Goal: Communication & Community: Answer question/provide support

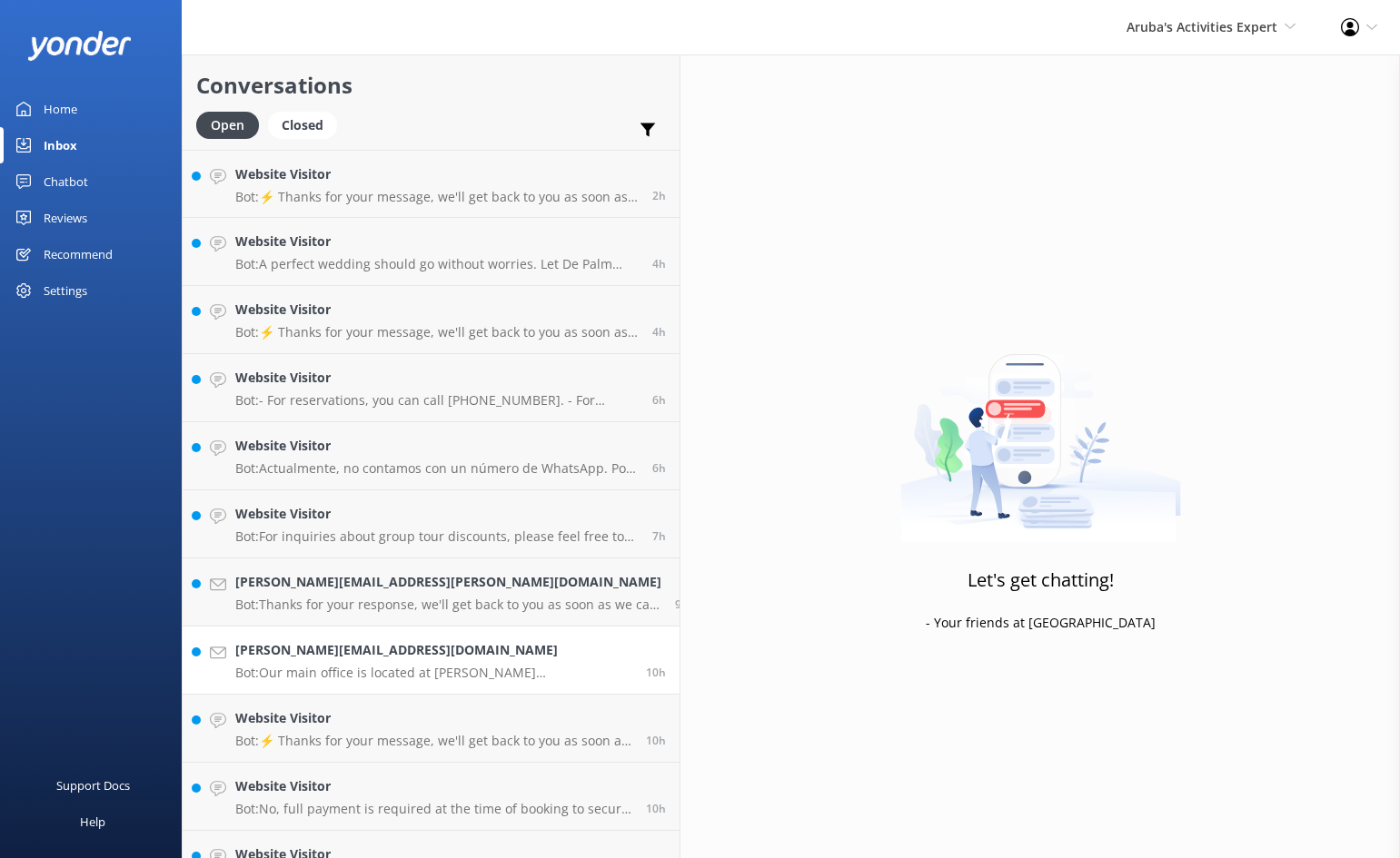
scroll to position [109, 0]
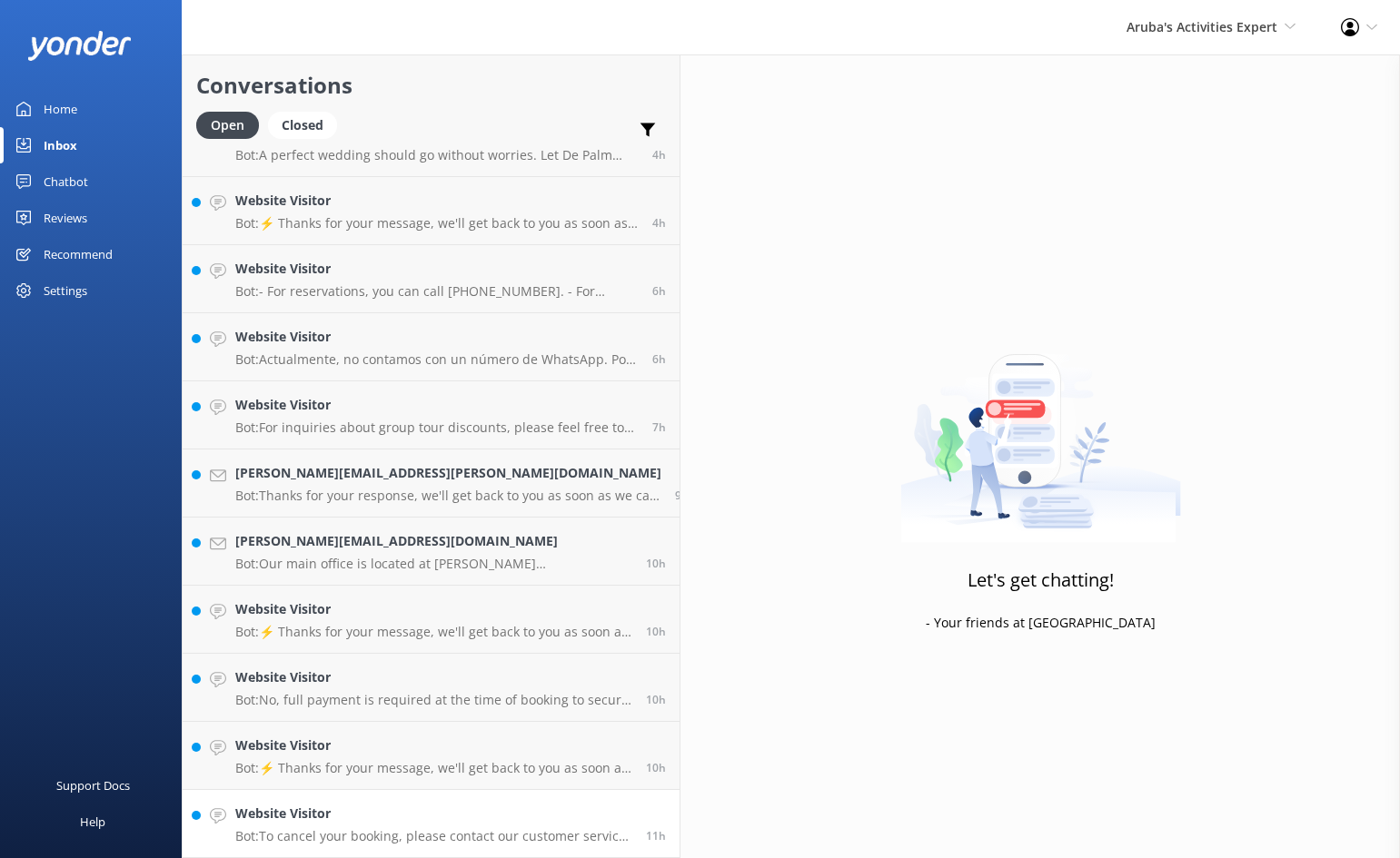
click at [457, 820] on h4 "Website Visitor" at bounding box center [434, 814] width 397 height 20
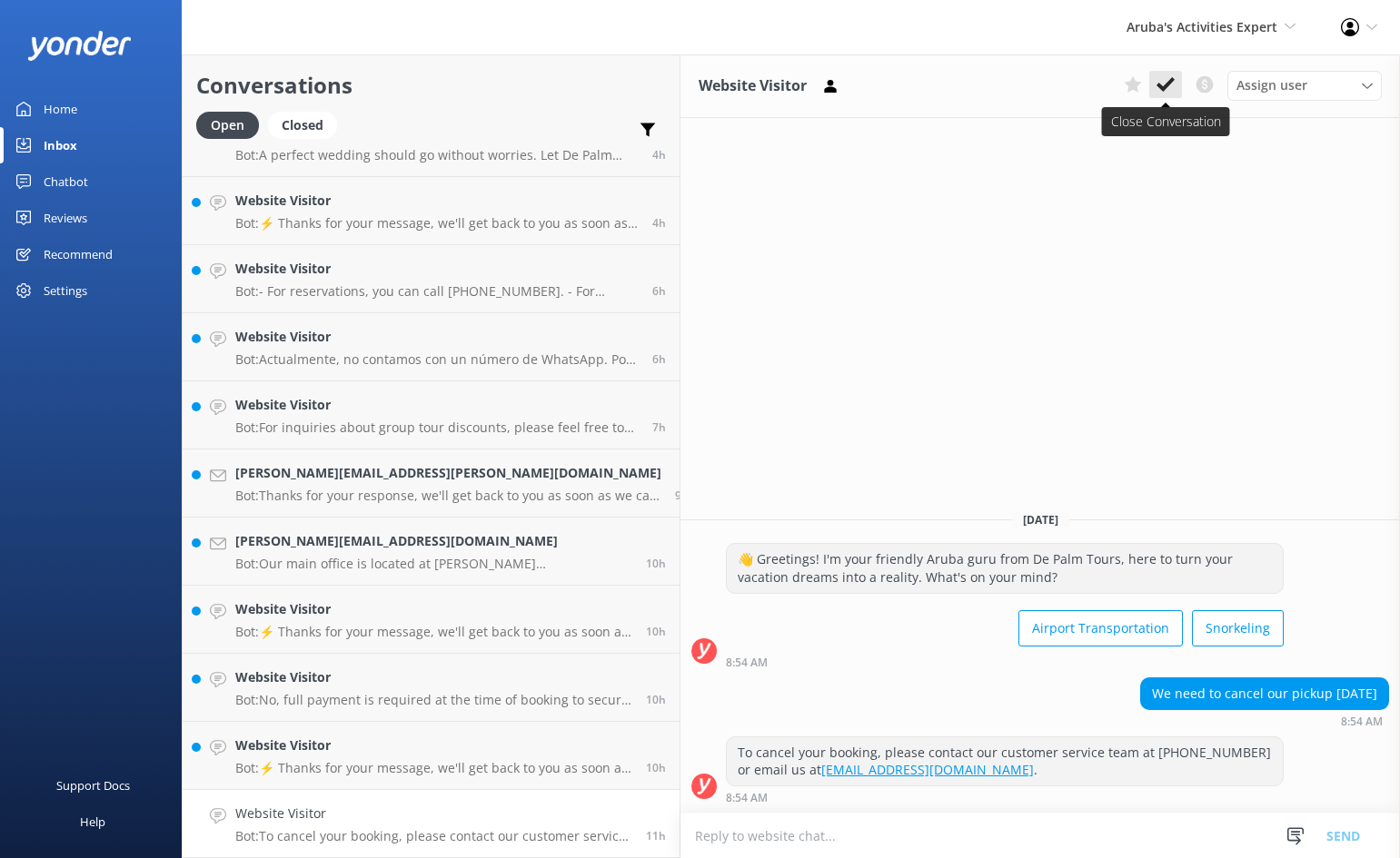
click at [1172, 82] on use at bounding box center [1165, 85] width 18 height 15
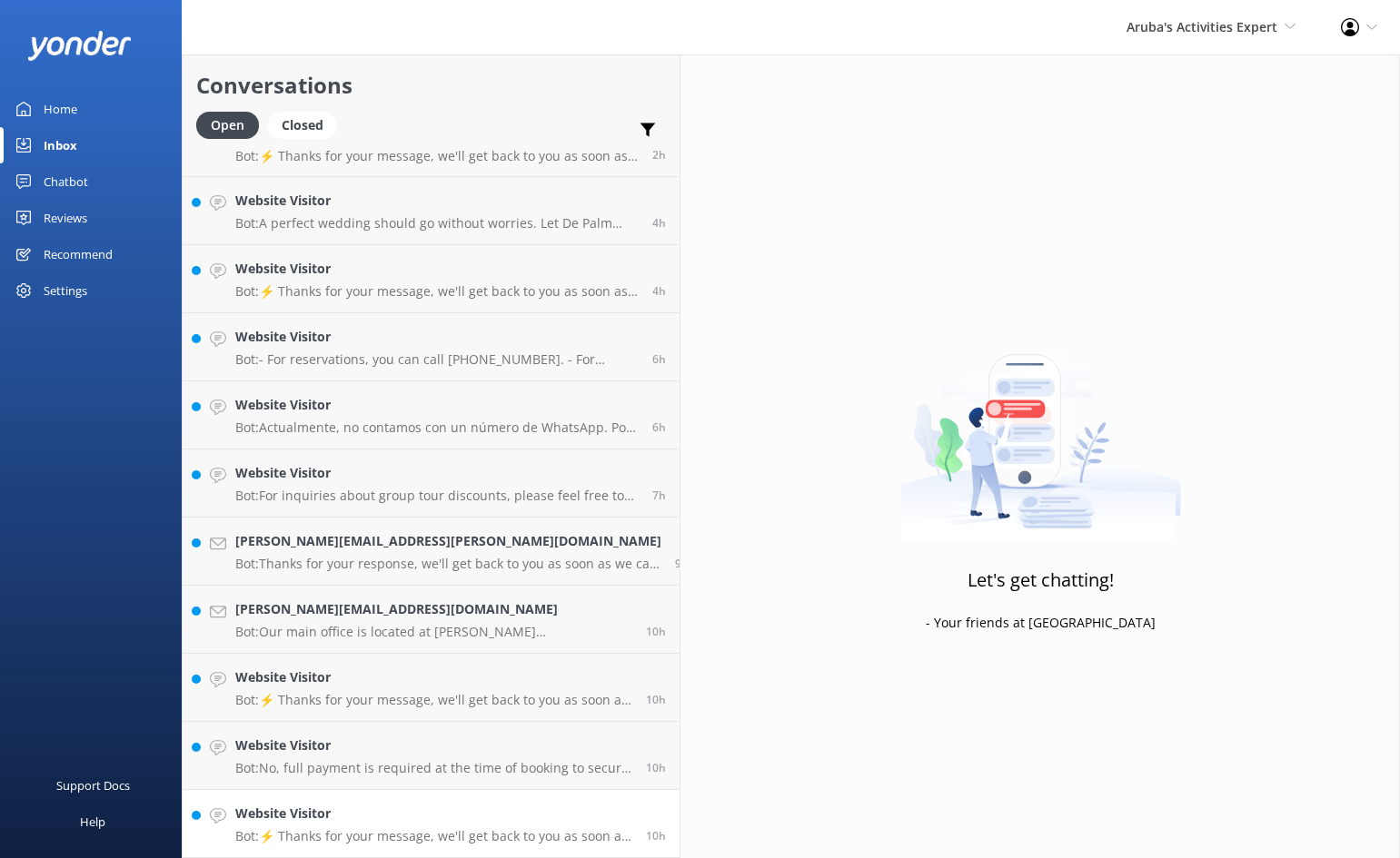
scroll to position [41, 0]
click at [374, 736] on h4 "Website Visitor" at bounding box center [434, 746] width 397 height 20
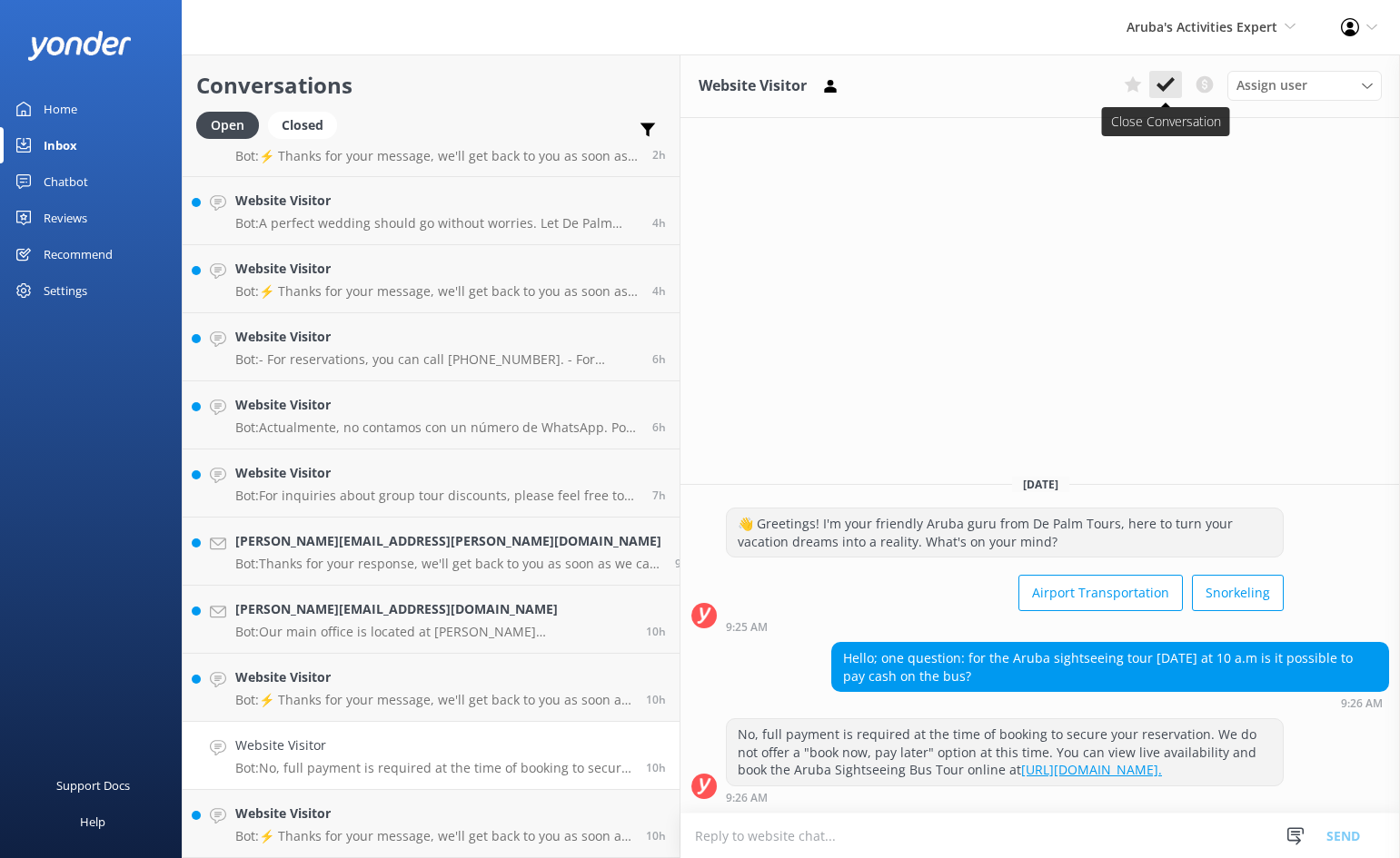
click at [1167, 78] on icon at bounding box center [1165, 85] width 18 height 18
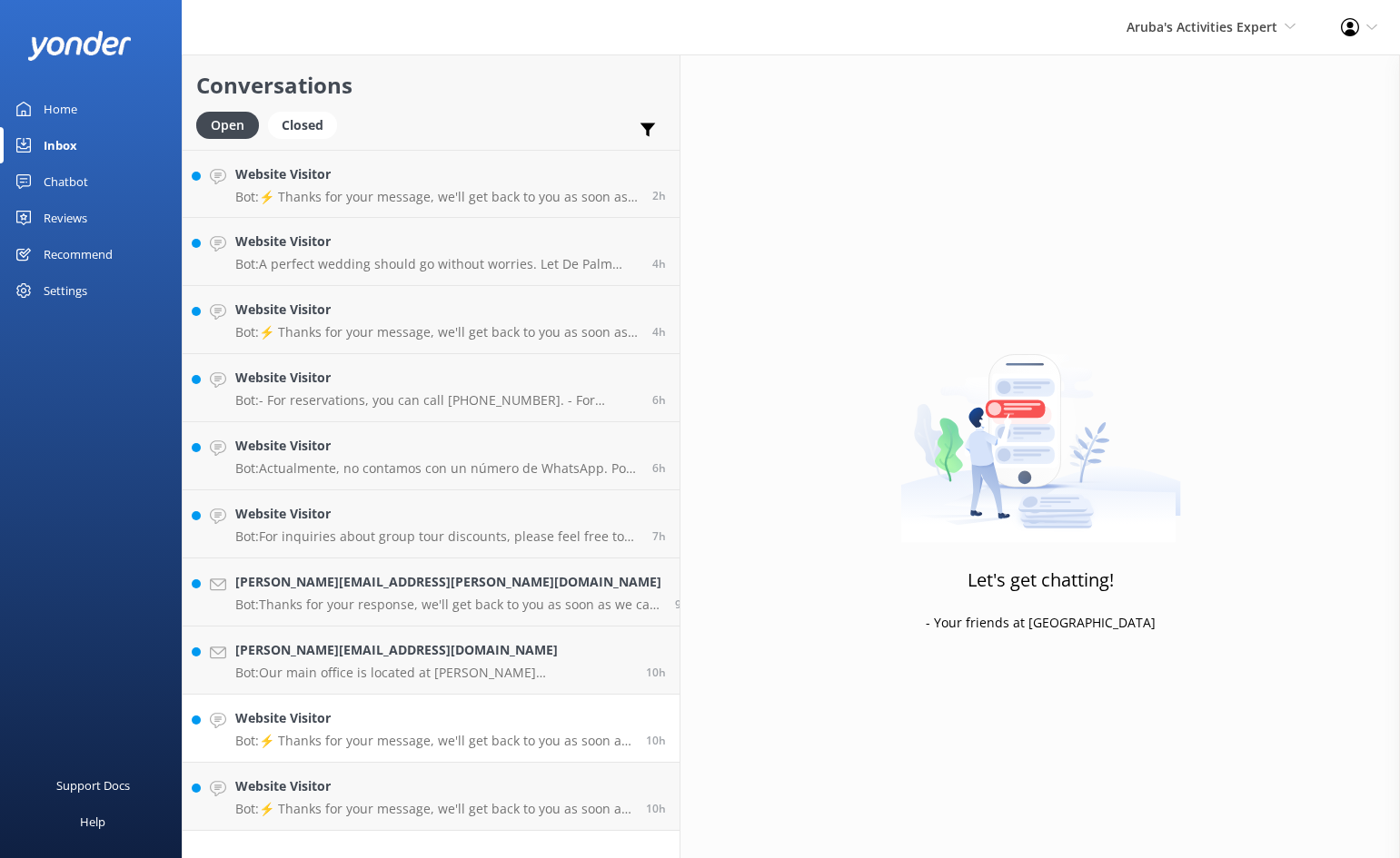
click at [347, 731] on div "Website Visitor Bot: ⚡ Thanks for your message, we'll get back to you as soon a…" at bounding box center [434, 728] width 397 height 40
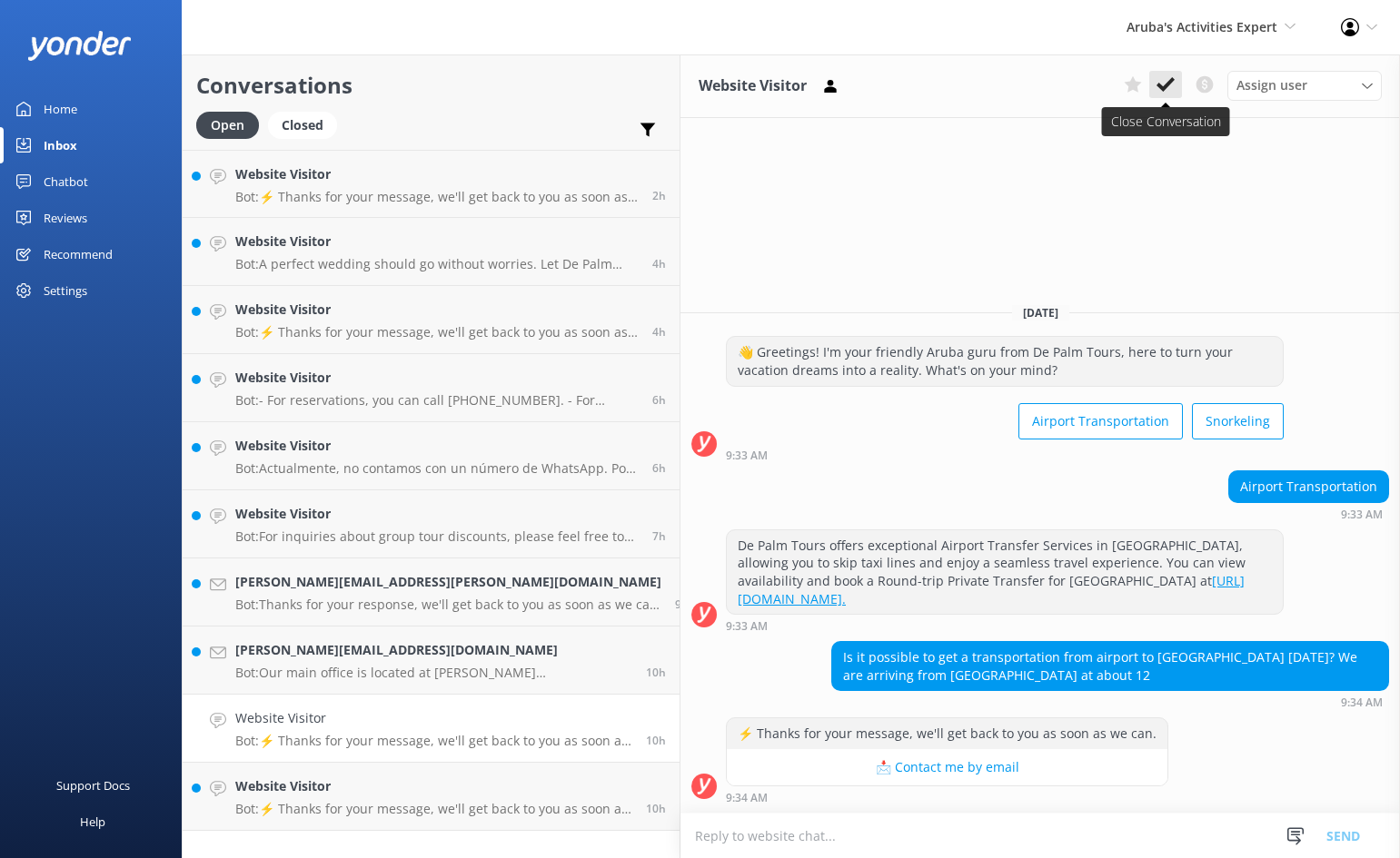
click at [1159, 79] on icon at bounding box center [1165, 85] width 18 height 18
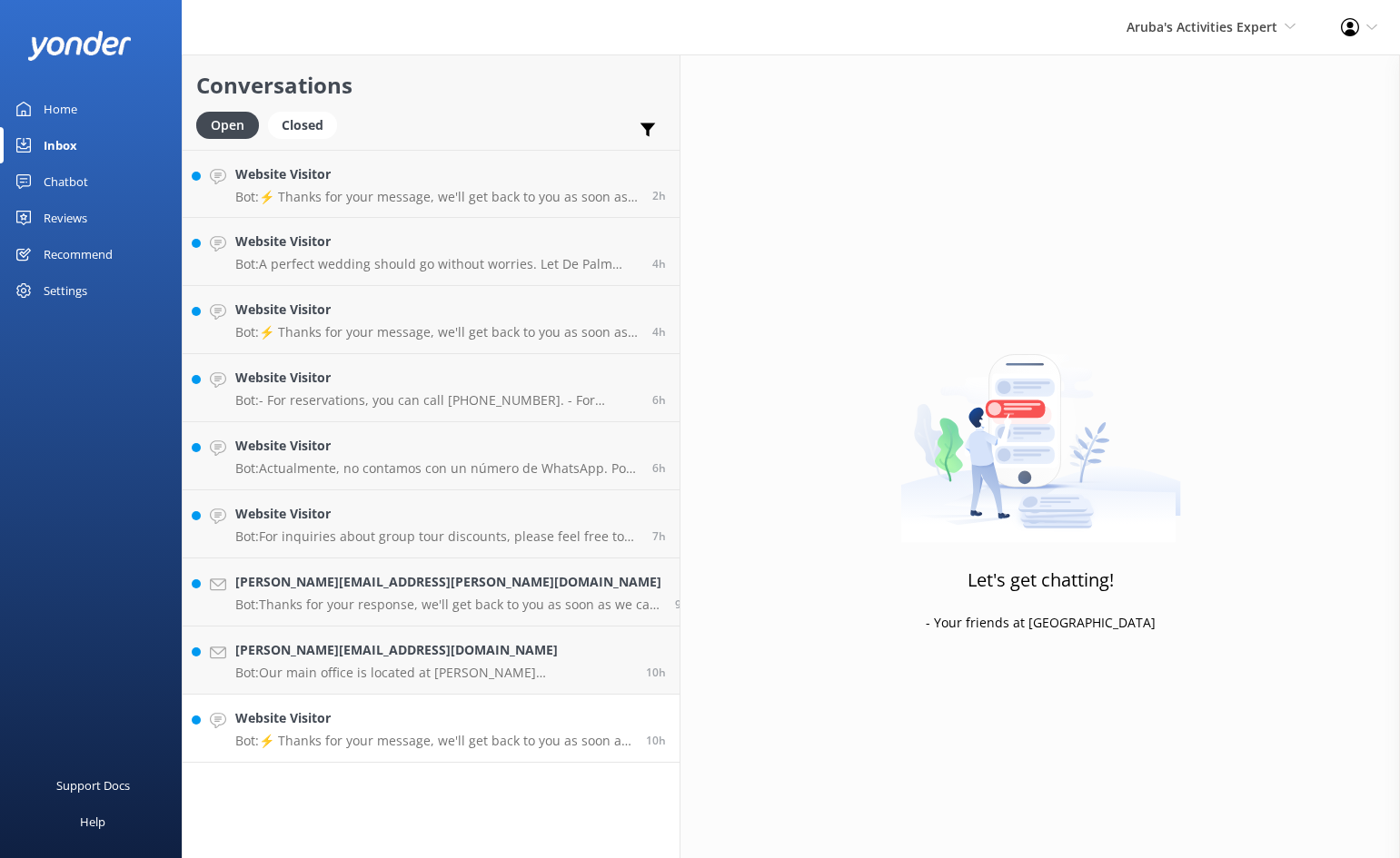
click at [380, 708] on h4 "Website Visitor" at bounding box center [434, 719] width 397 height 20
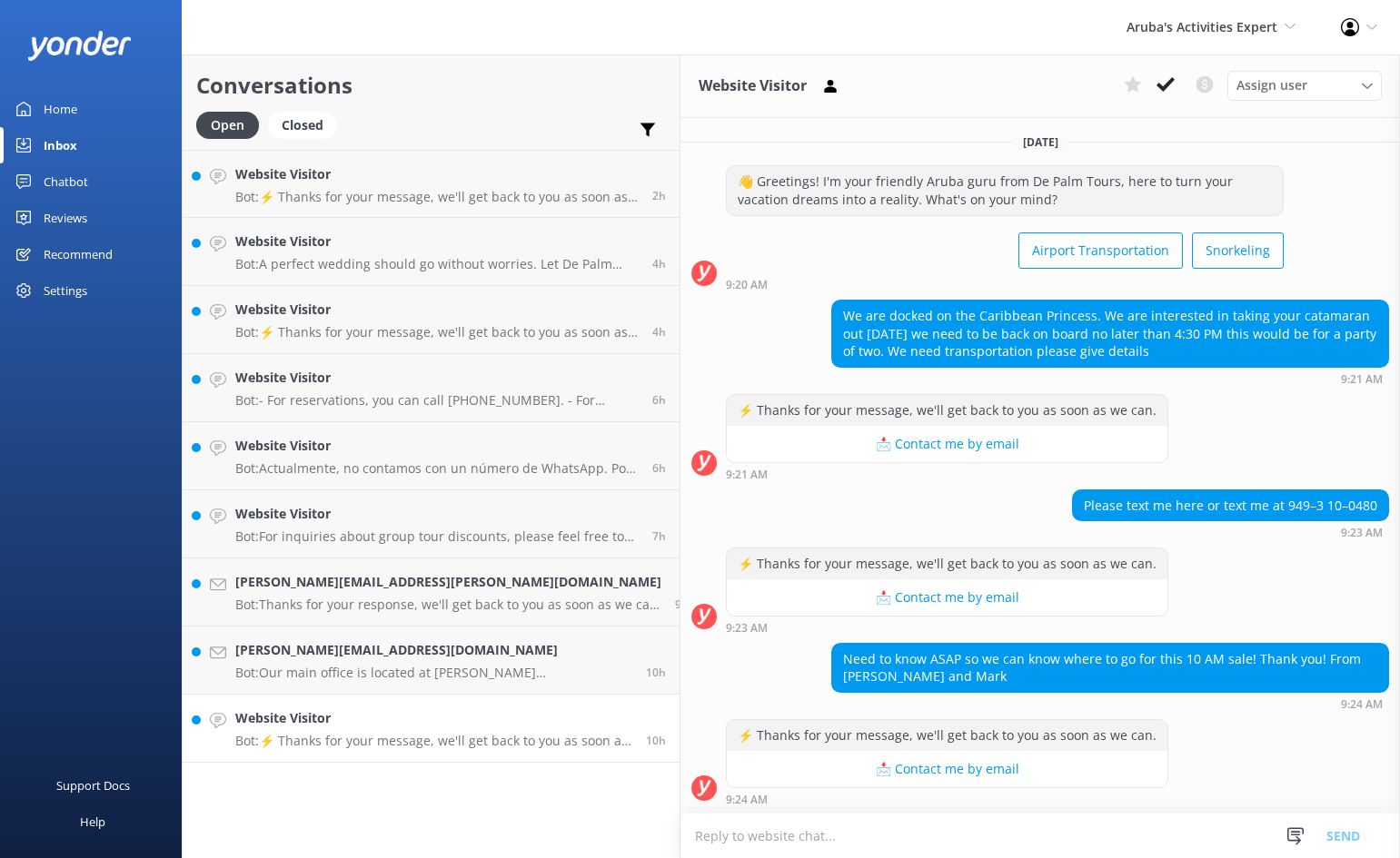
scroll to position [155, 0]
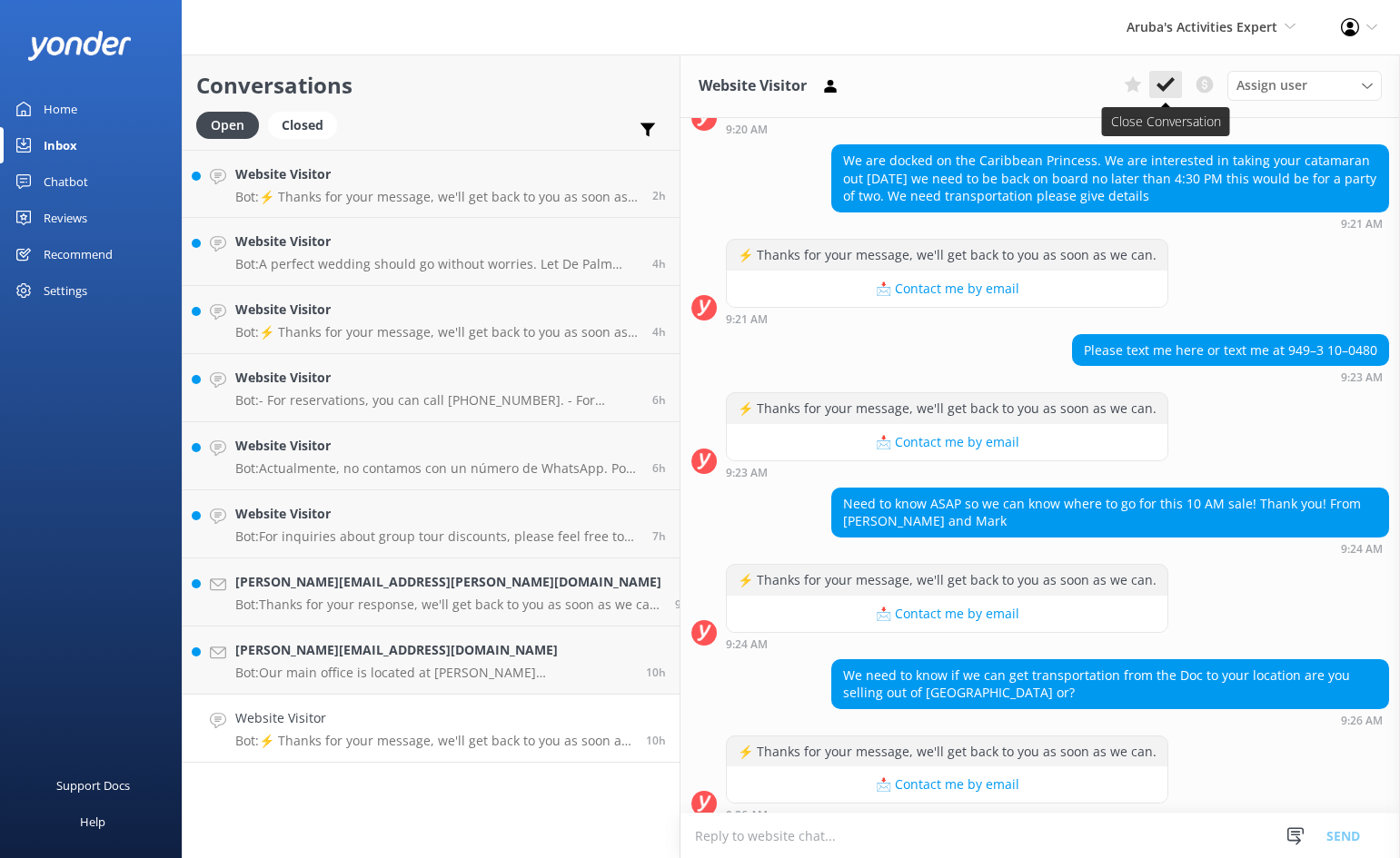
click at [1172, 85] on icon at bounding box center [1165, 85] width 18 height 18
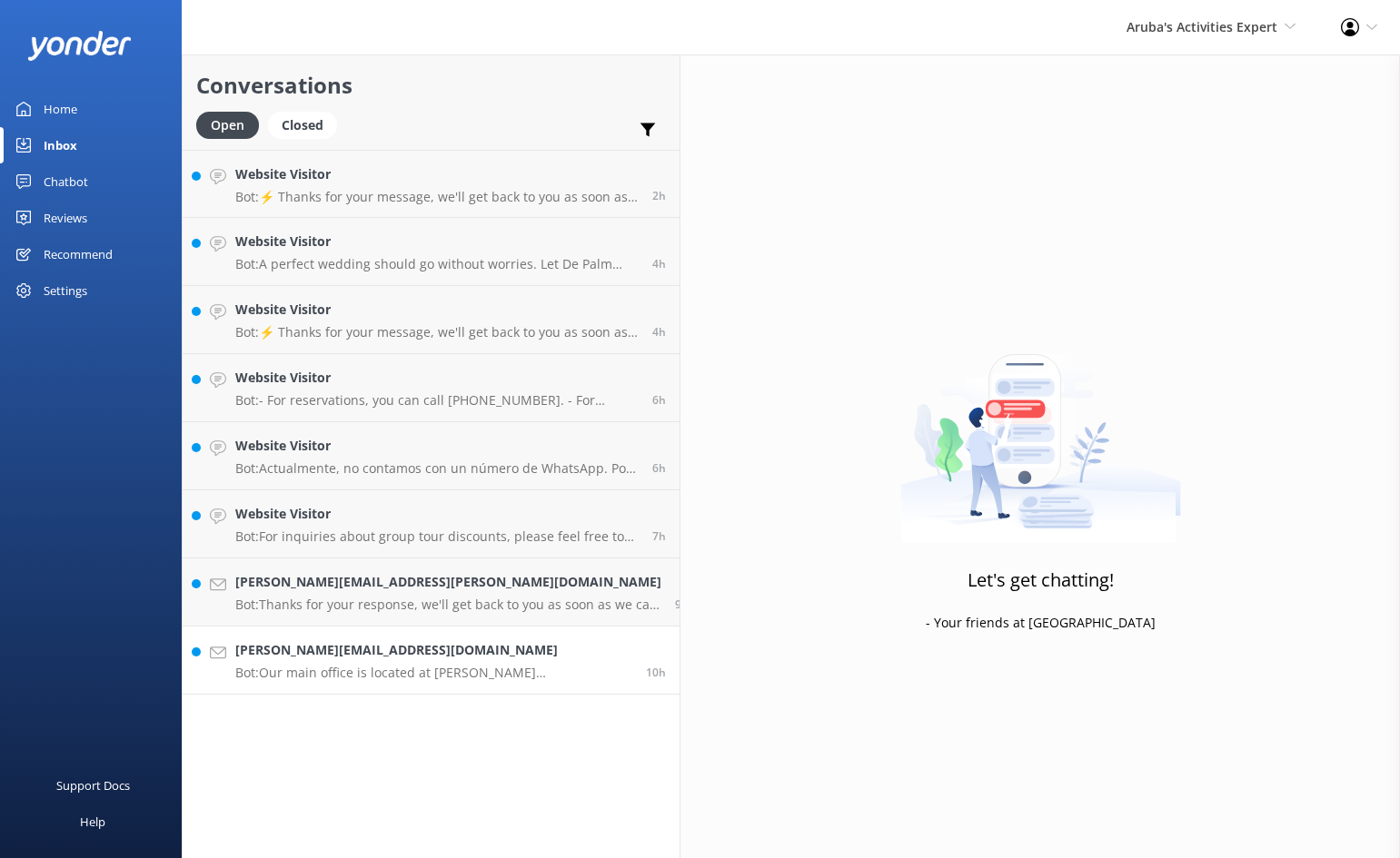
click at [374, 675] on p "Bot: Our main office is located at [PERSON_NAME][STREET_ADDRESS]. You can also …" at bounding box center [434, 673] width 397 height 17
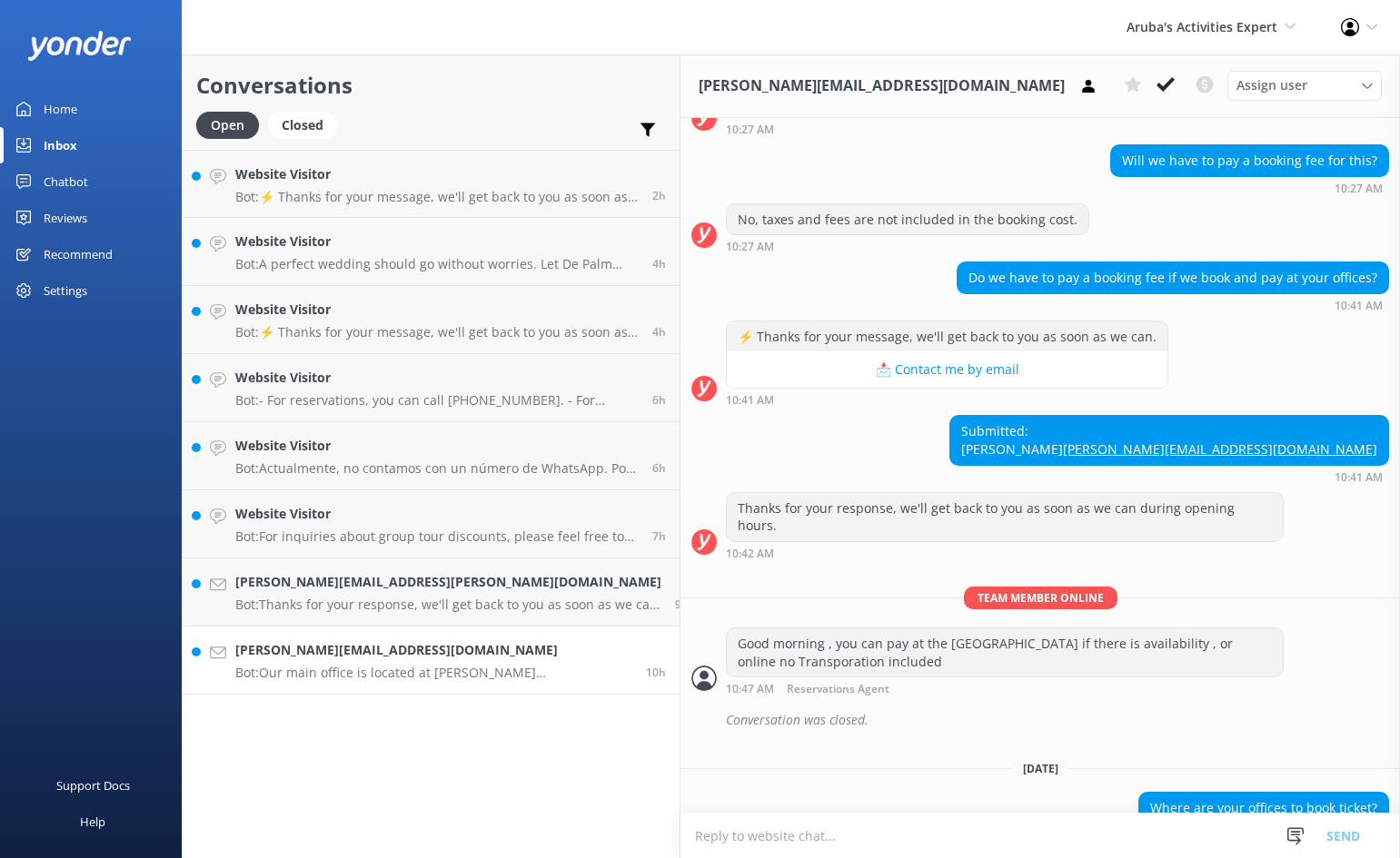
scroll to position [758, 0]
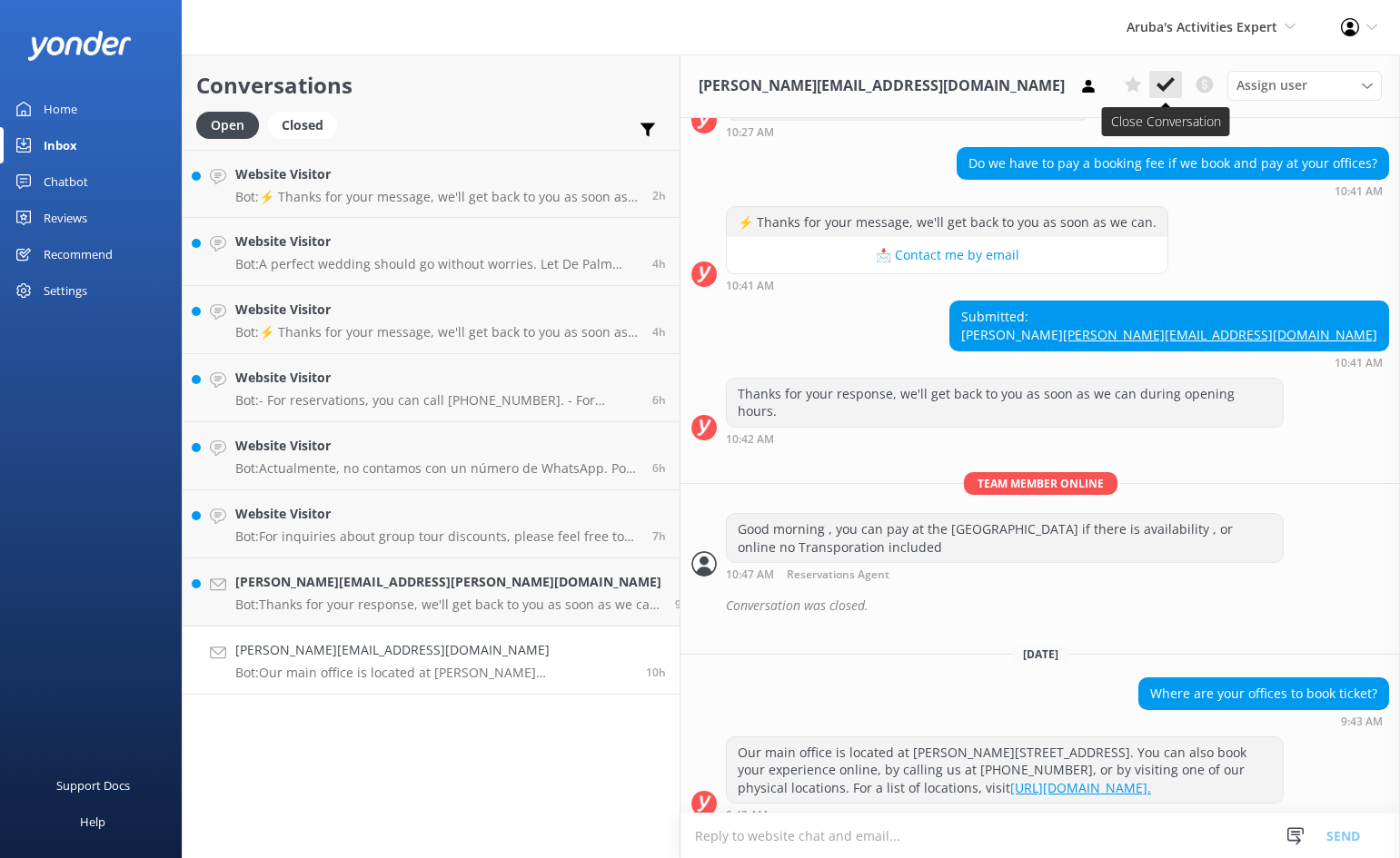
click at [1167, 83] on use at bounding box center [1165, 85] width 18 height 15
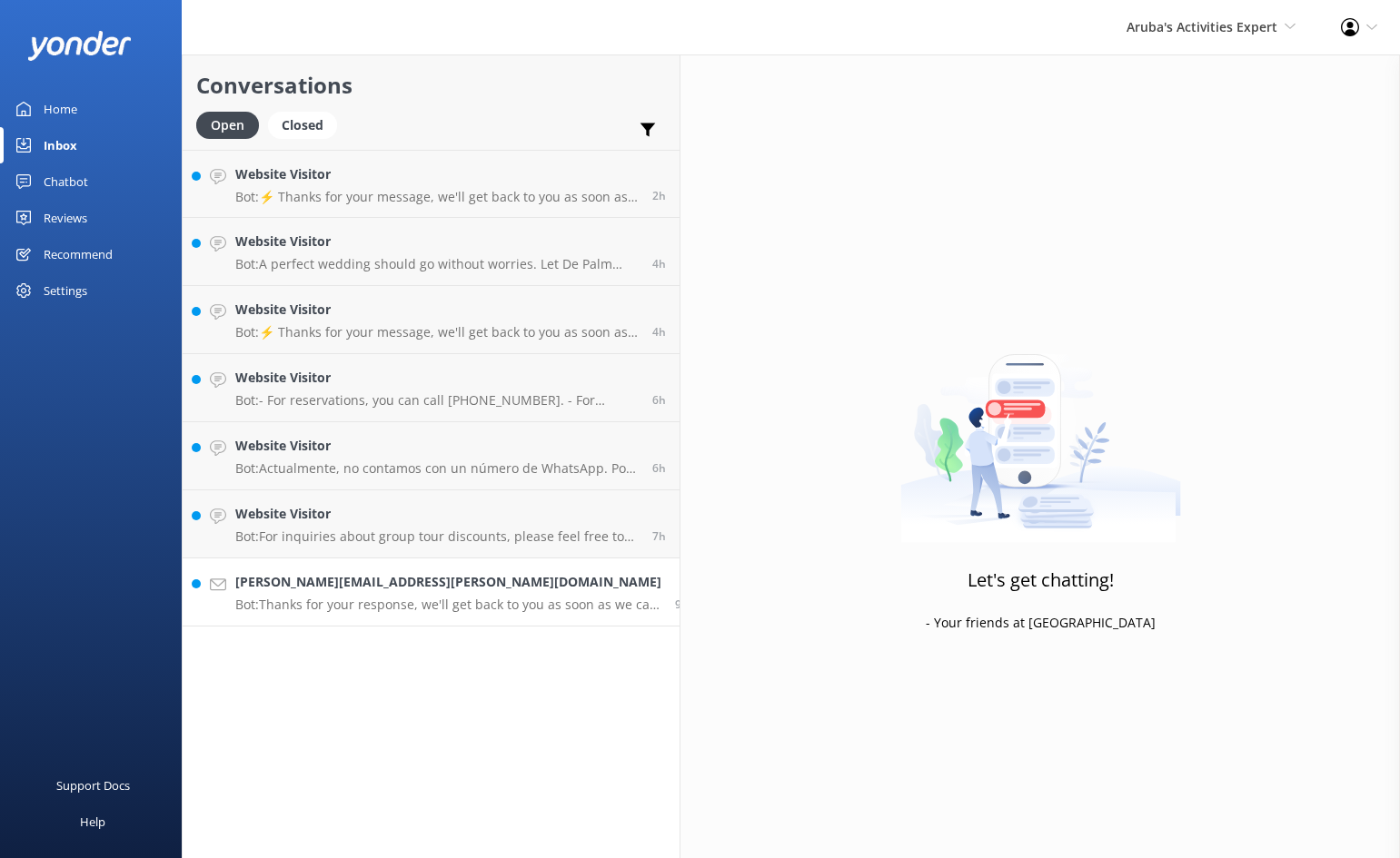
click at [463, 581] on h4 "[PERSON_NAME][EMAIL_ADDRESS][PERSON_NAME][DOMAIN_NAME]" at bounding box center [448, 583] width 426 height 20
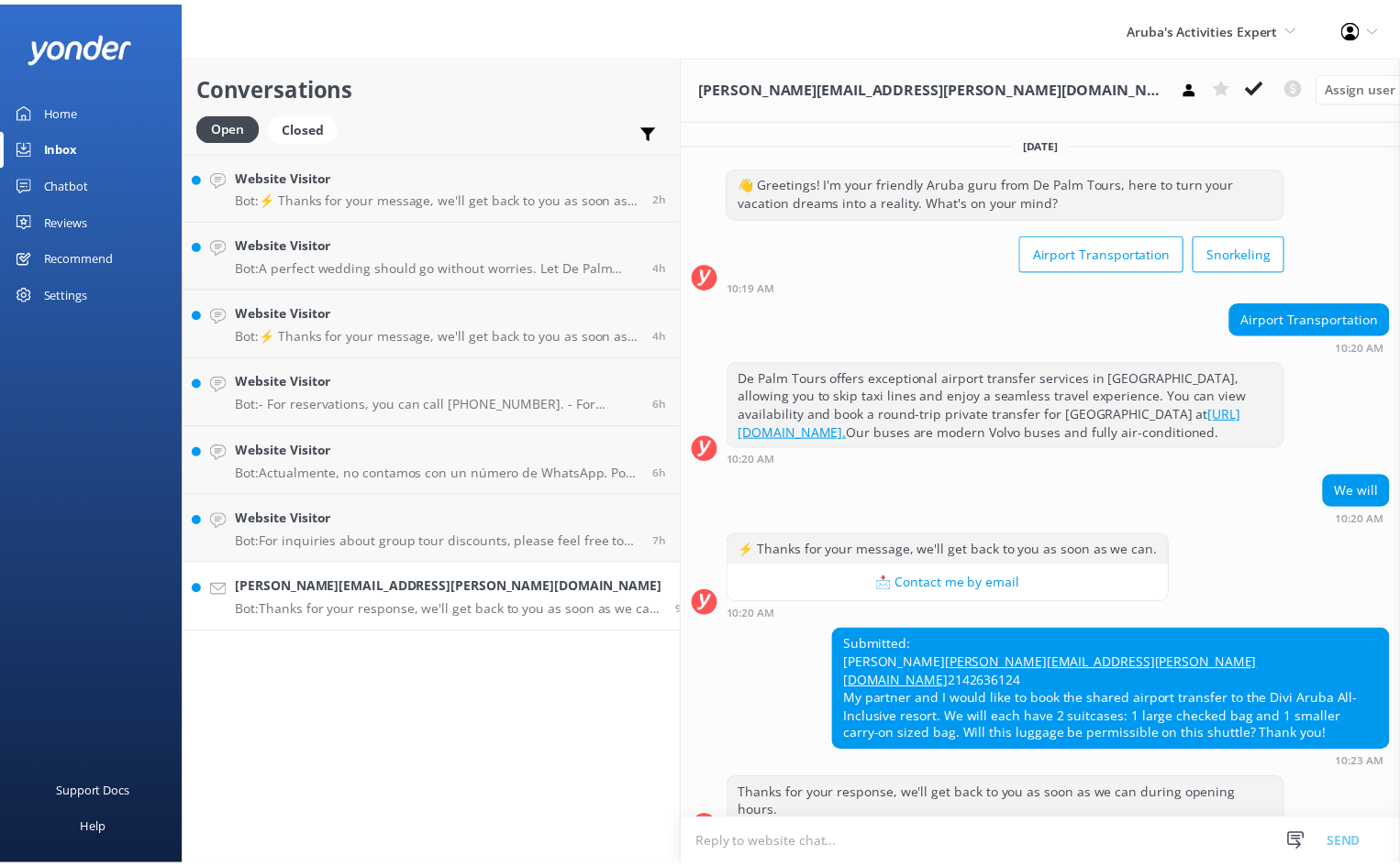
scroll to position [35, 0]
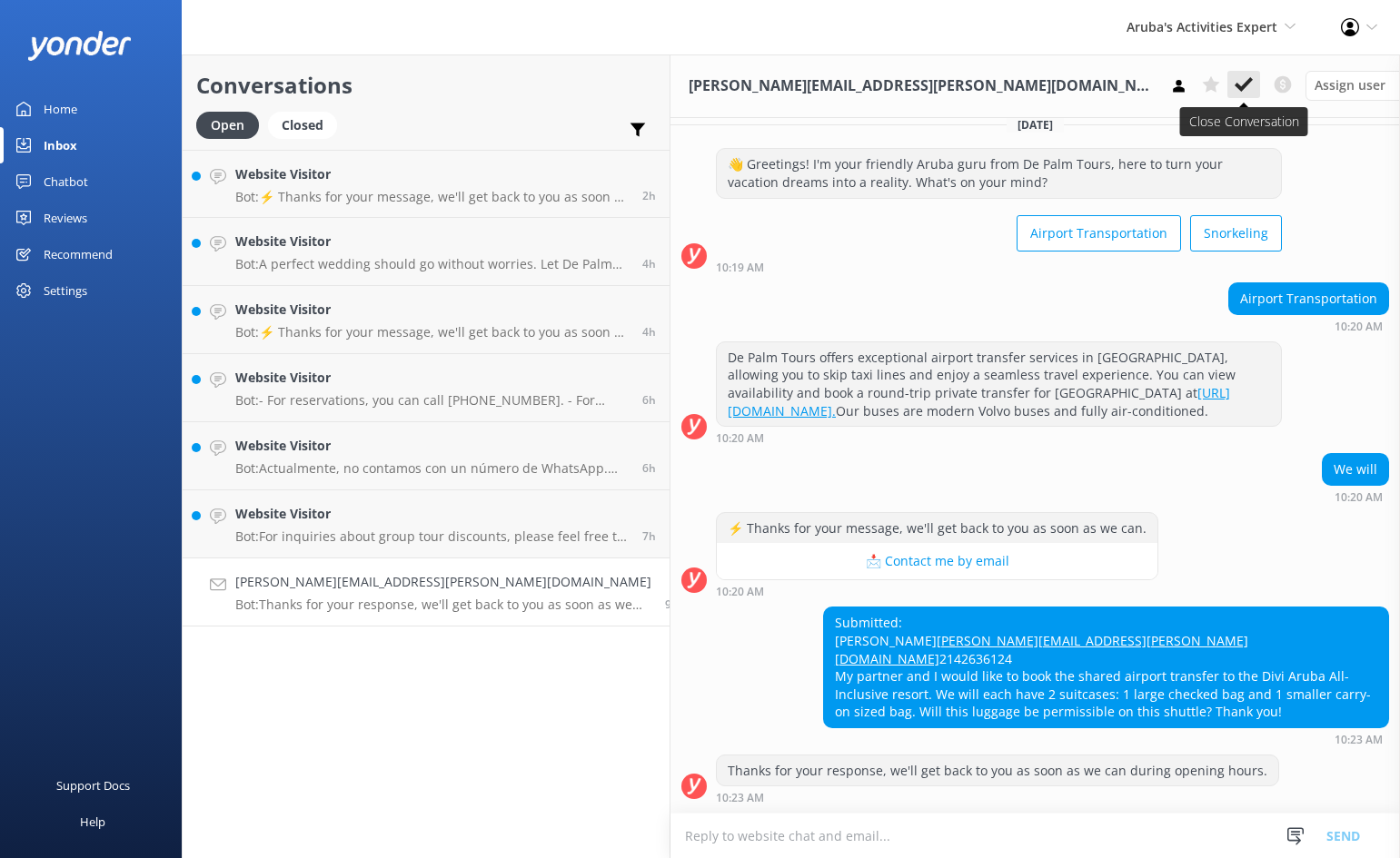
click at [1235, 90] on icon at bounding box center [1244, 85] width 18 height 18
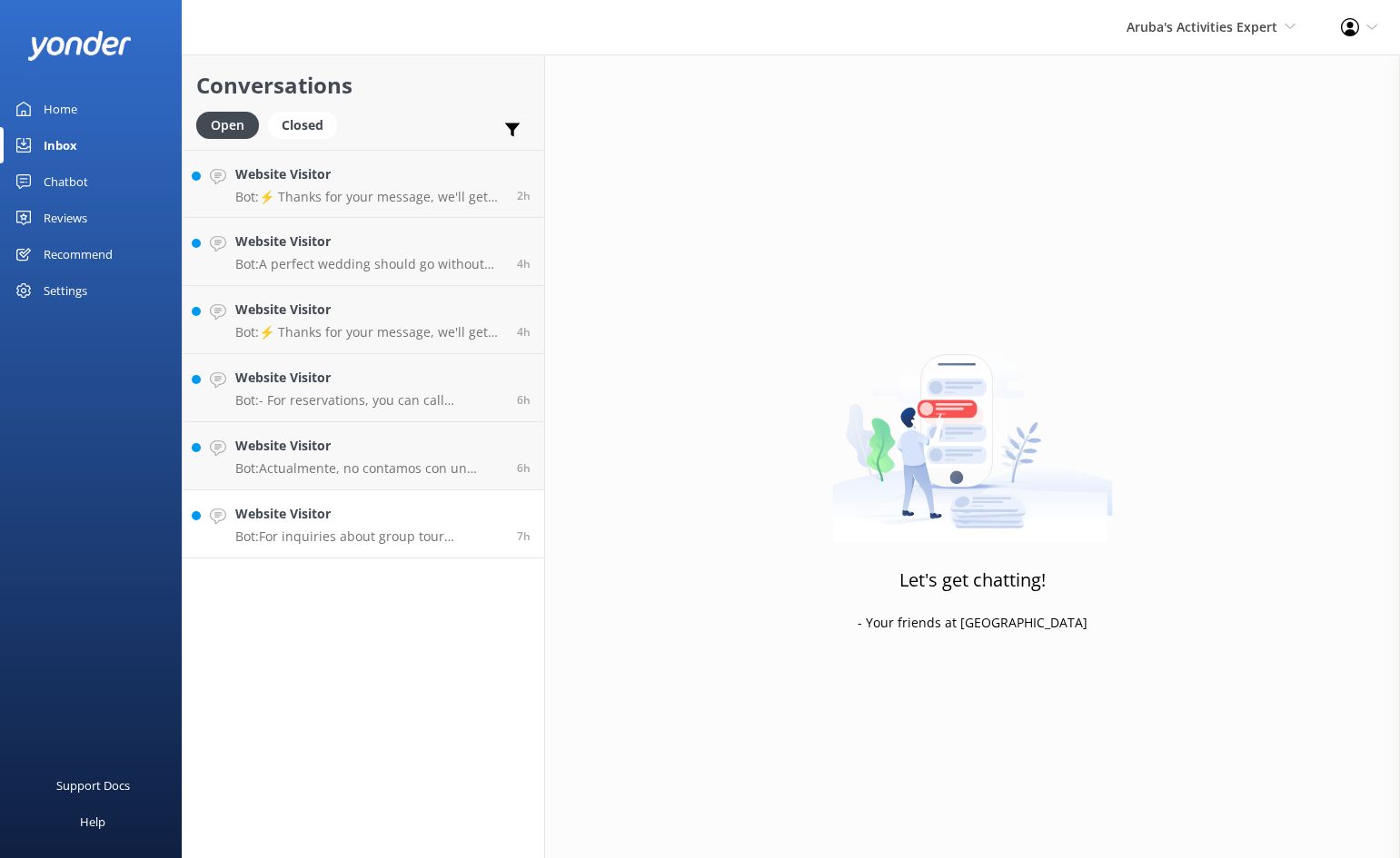
click at [400, 507] on h4 "Website Visitor" at bounding box center [369, 514] width 268 height 20
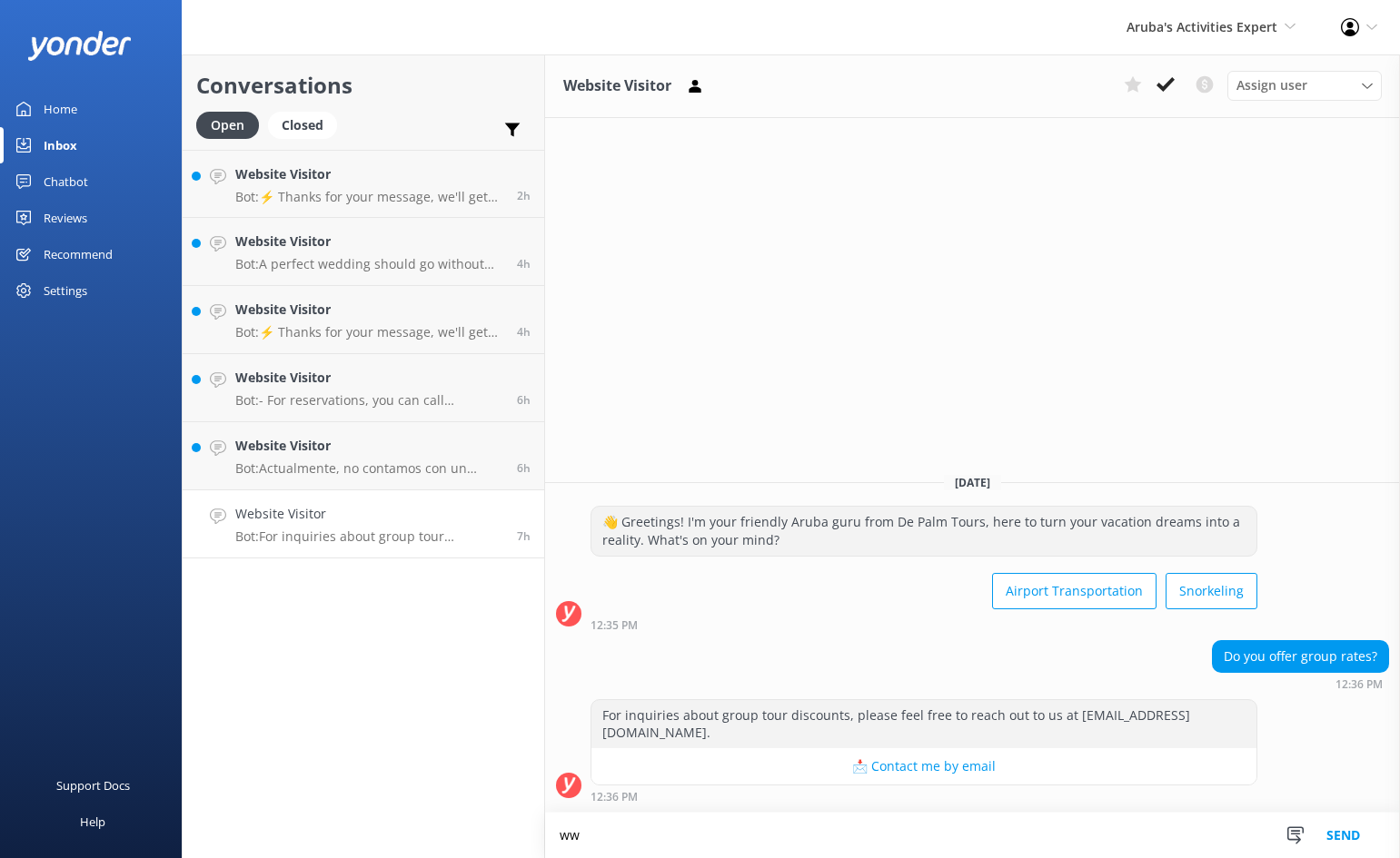
type textarea "w"
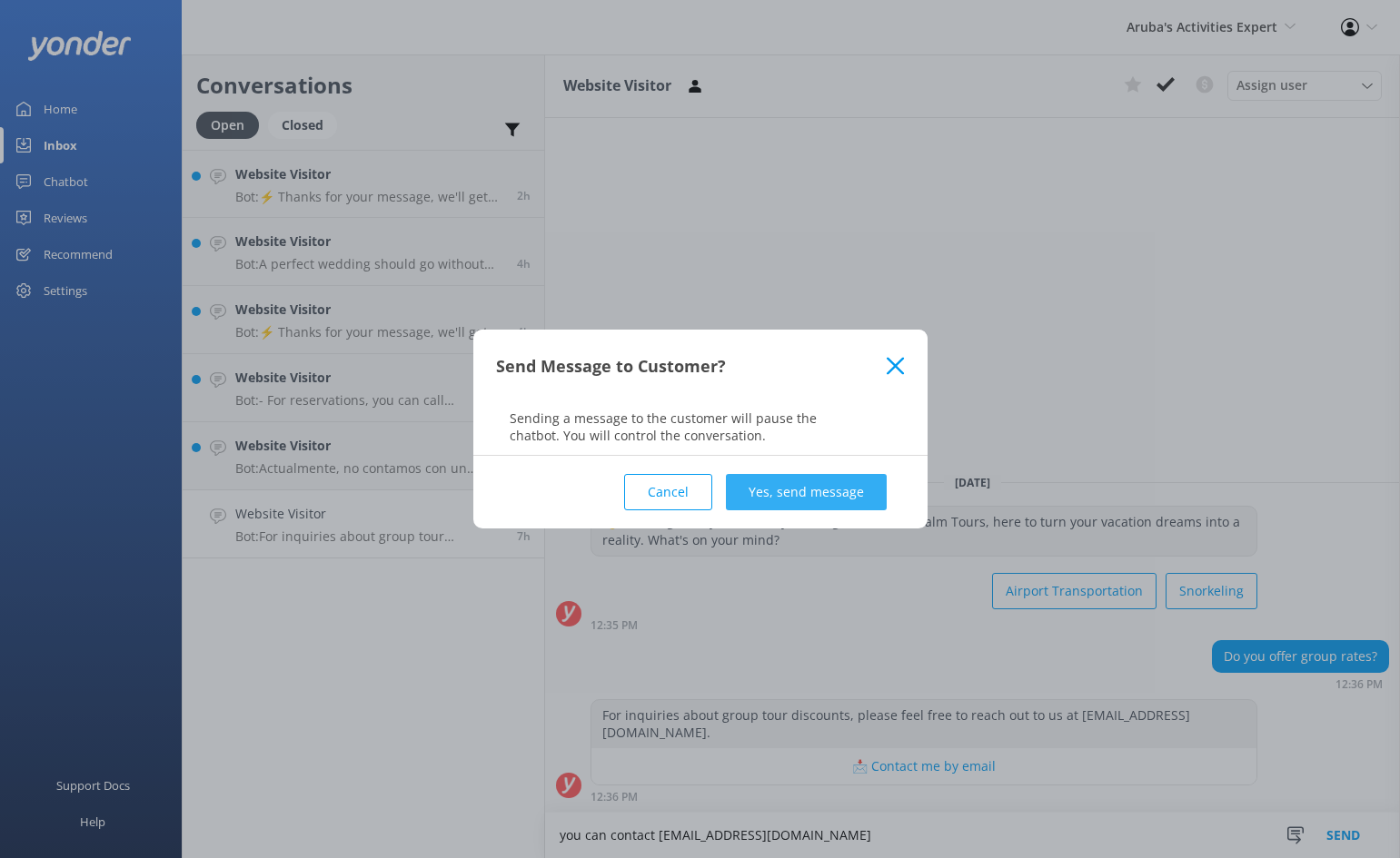
type textarea "you can contact [EMAIL_ADDRESS][DOMAIN_NAME]"
click at [816, 493] on button "Yes, send message" at bounding box center [806, 491] width 161 height 36
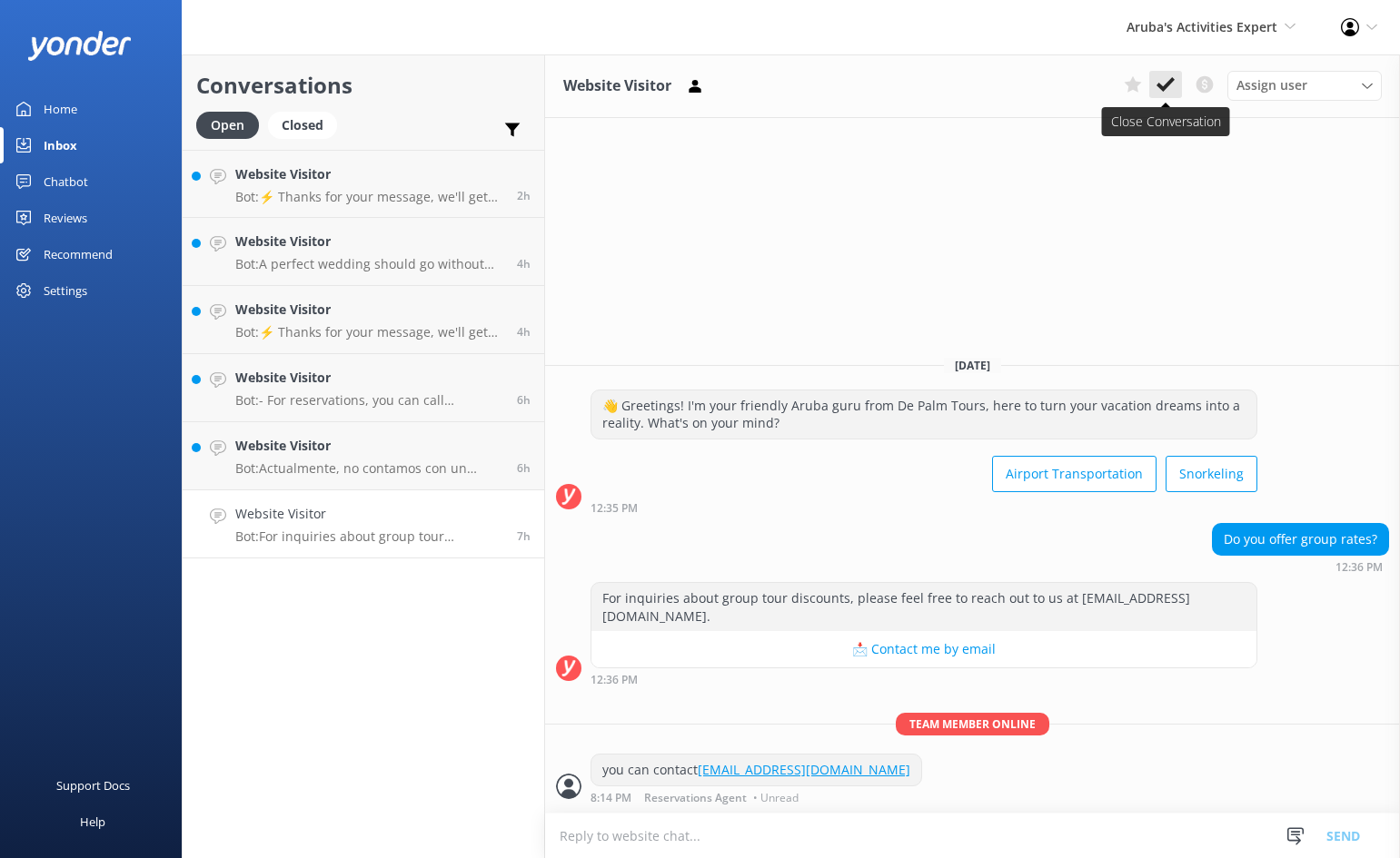
click at [1158, 83] on use at bounding box center [1165, 85] width 18 height 15
click at [440, 466] on p "Bot: Actualmente, no contamos con un número de WhatsApp. Por favor, comuníquese…" at bounding box center [369, 469] width 268 height 17
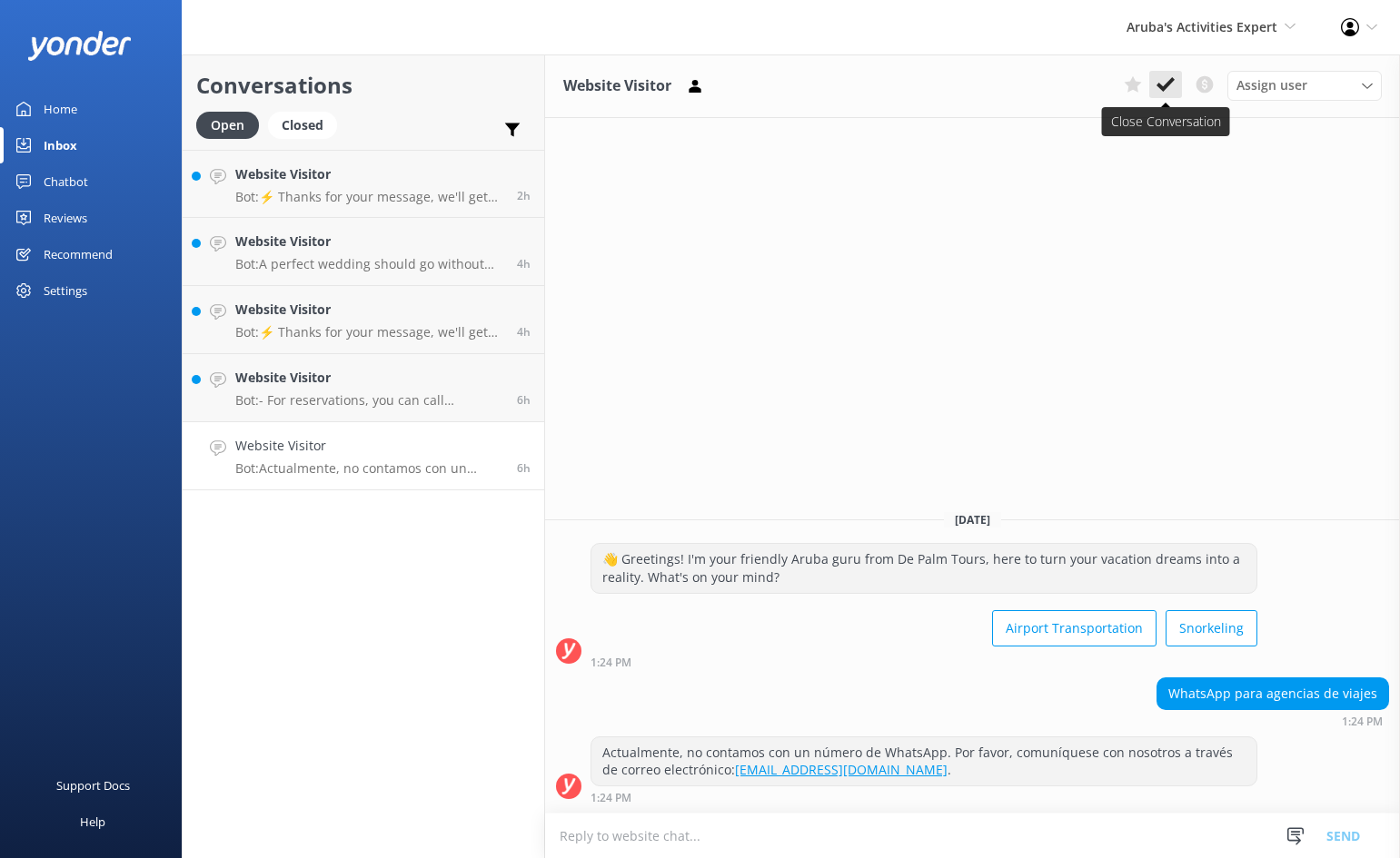
click at [1158, 86] on use at bounding box center [1165, 85] width 18 height 15
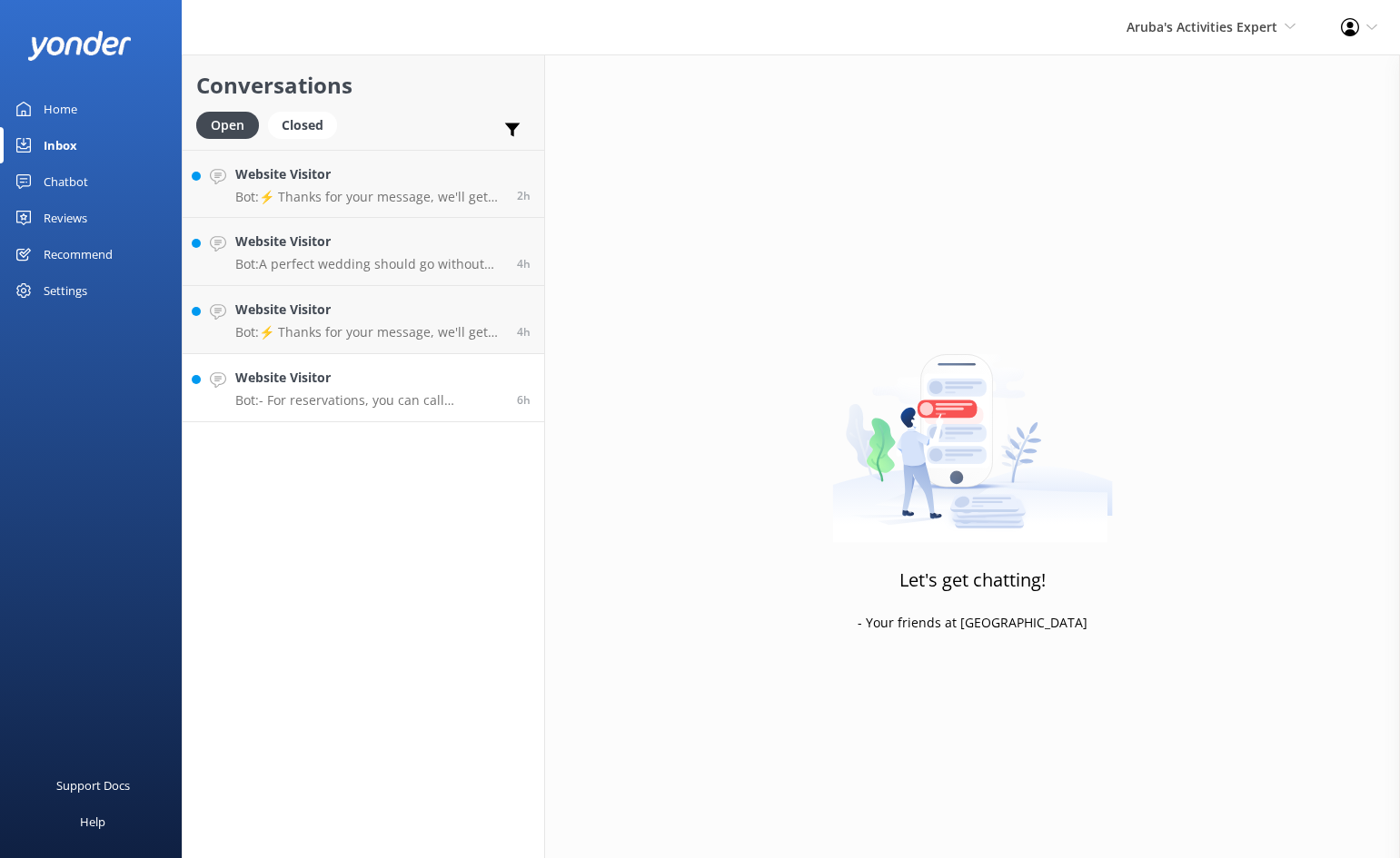
click at [389, 379] on h4 "Website Visitor" at bounding box center [369, 378] width 268 height 20
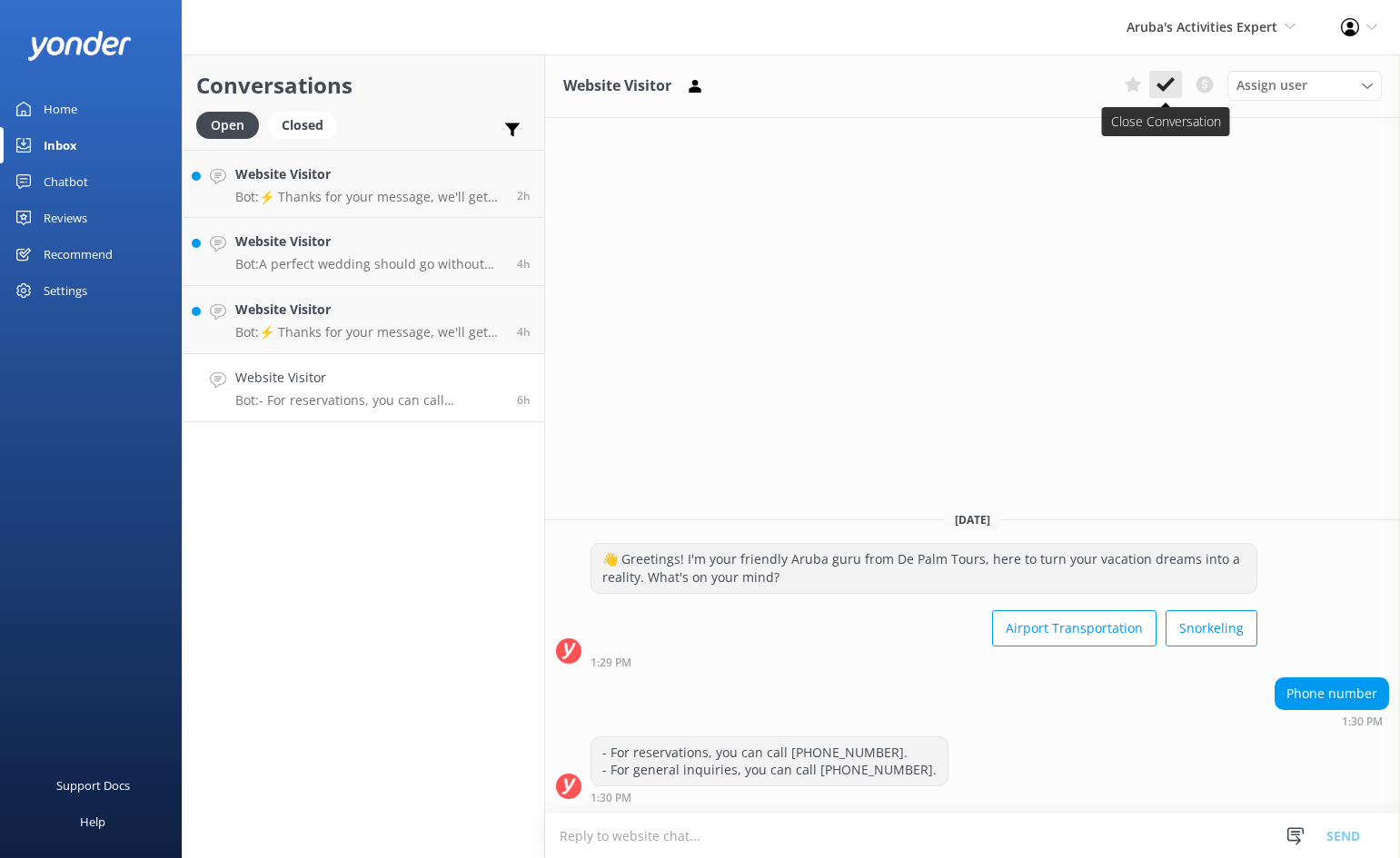
click at [1166, 81] on icon at bounding box center [1165, 85] width 18 height 18
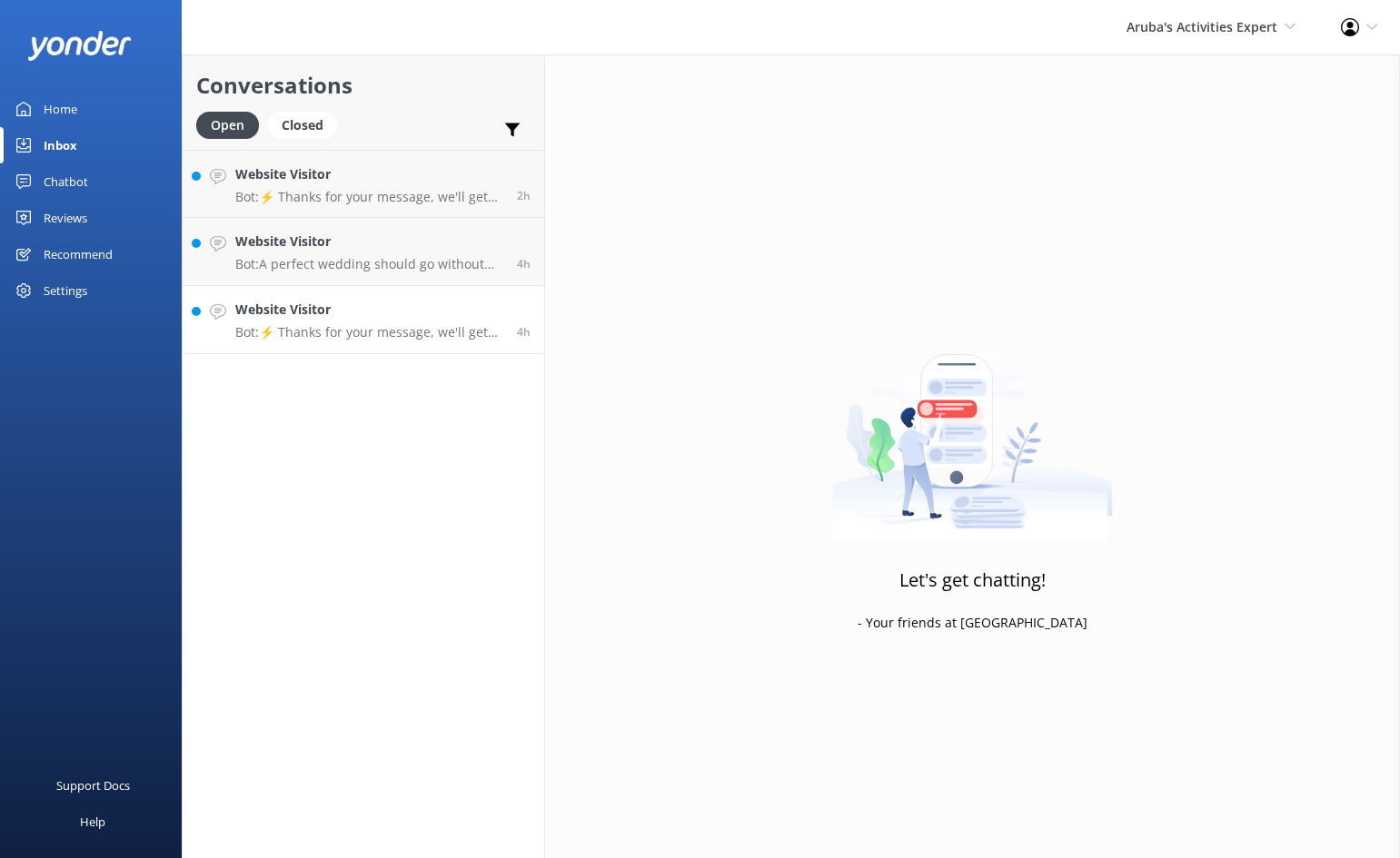
click at [440, 307] on h4 "Website Visitor" at bounding box center [369, 310] width 268 height 20
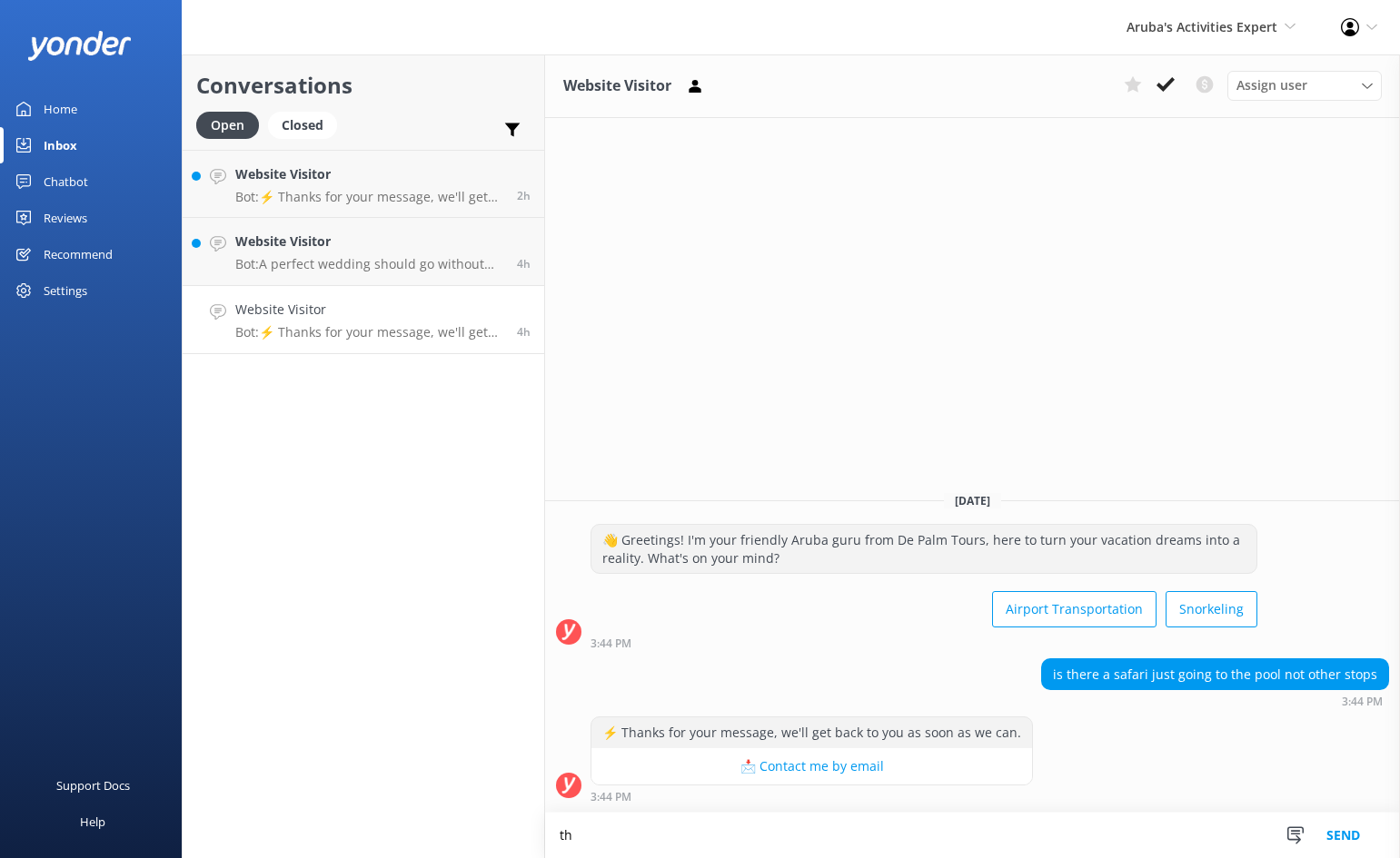
type textarea "t"
type textarea "[DOMAIN_NAME], we have half day and full day available"
click at [1362, 840] on button "Send" at bounding box center [1343, 835] width 68 height 45
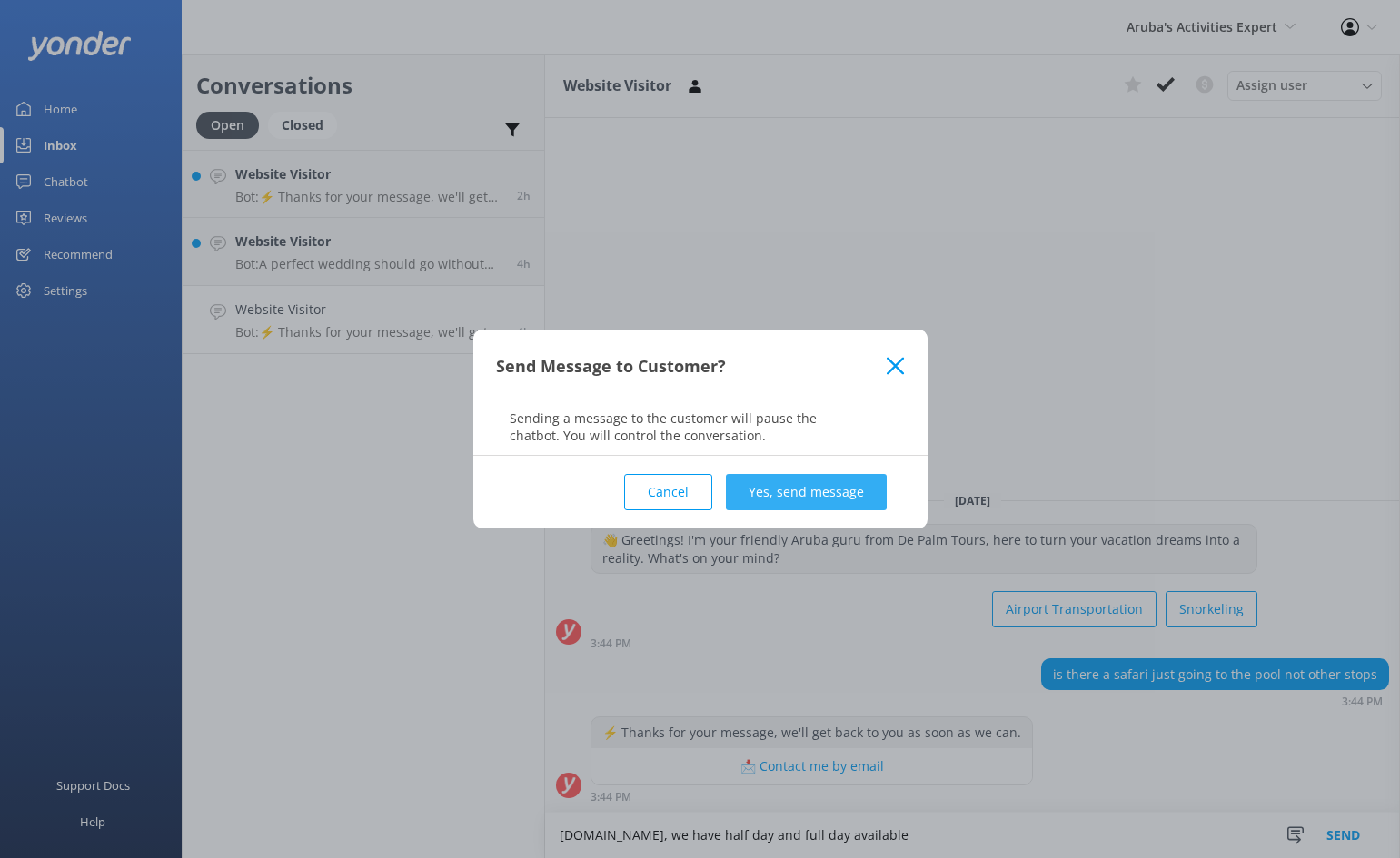
click at [843, 496] on button "Yes, send message" at bounding box center [806, 491] width 161 height 36
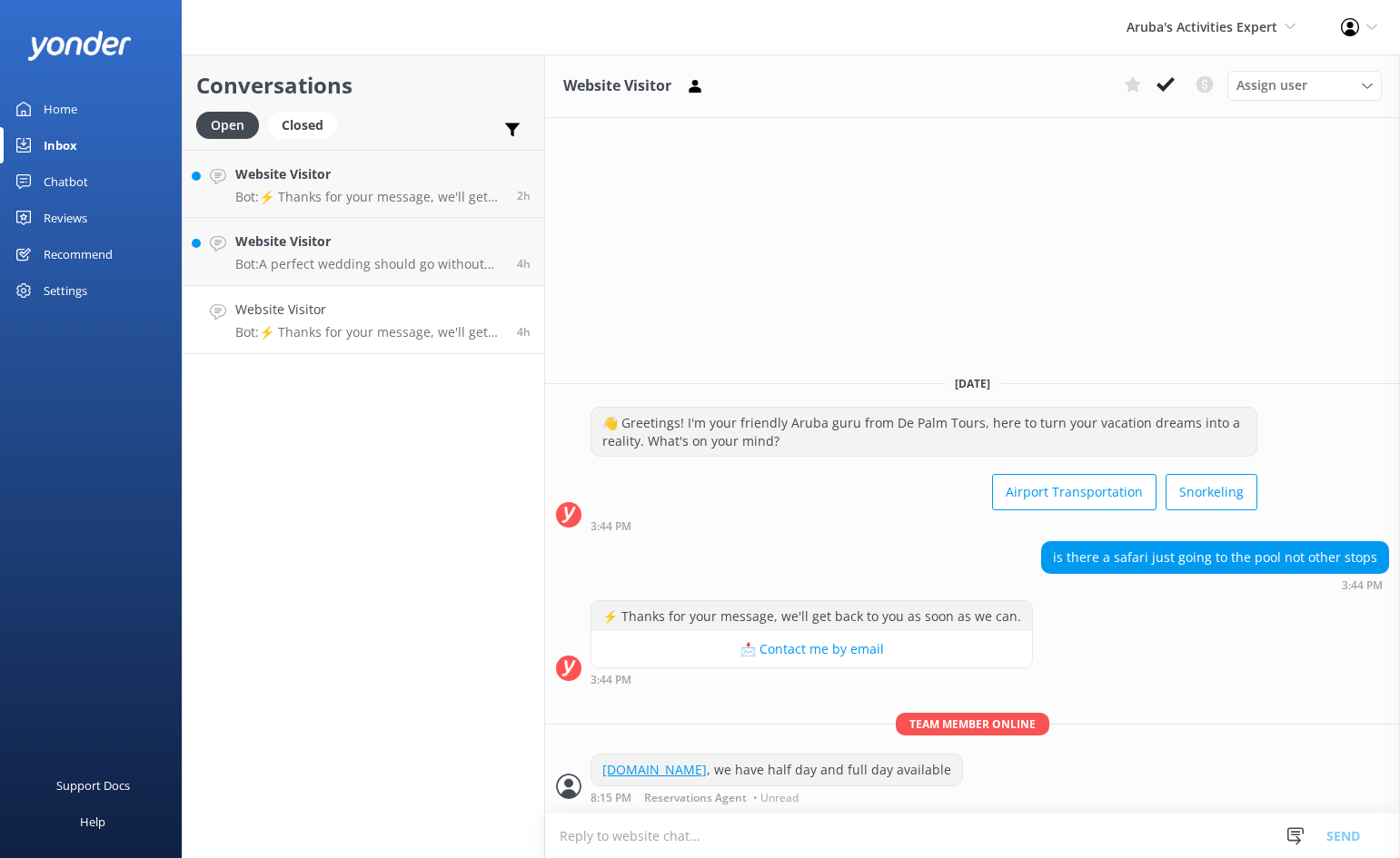
click at [437, 315] on h4 "Website Visitor" at bounding box center [369, 310] width 268 height 20
click at [1165, 78] on icon at bounding box center [1165, 85] width 18 height 18
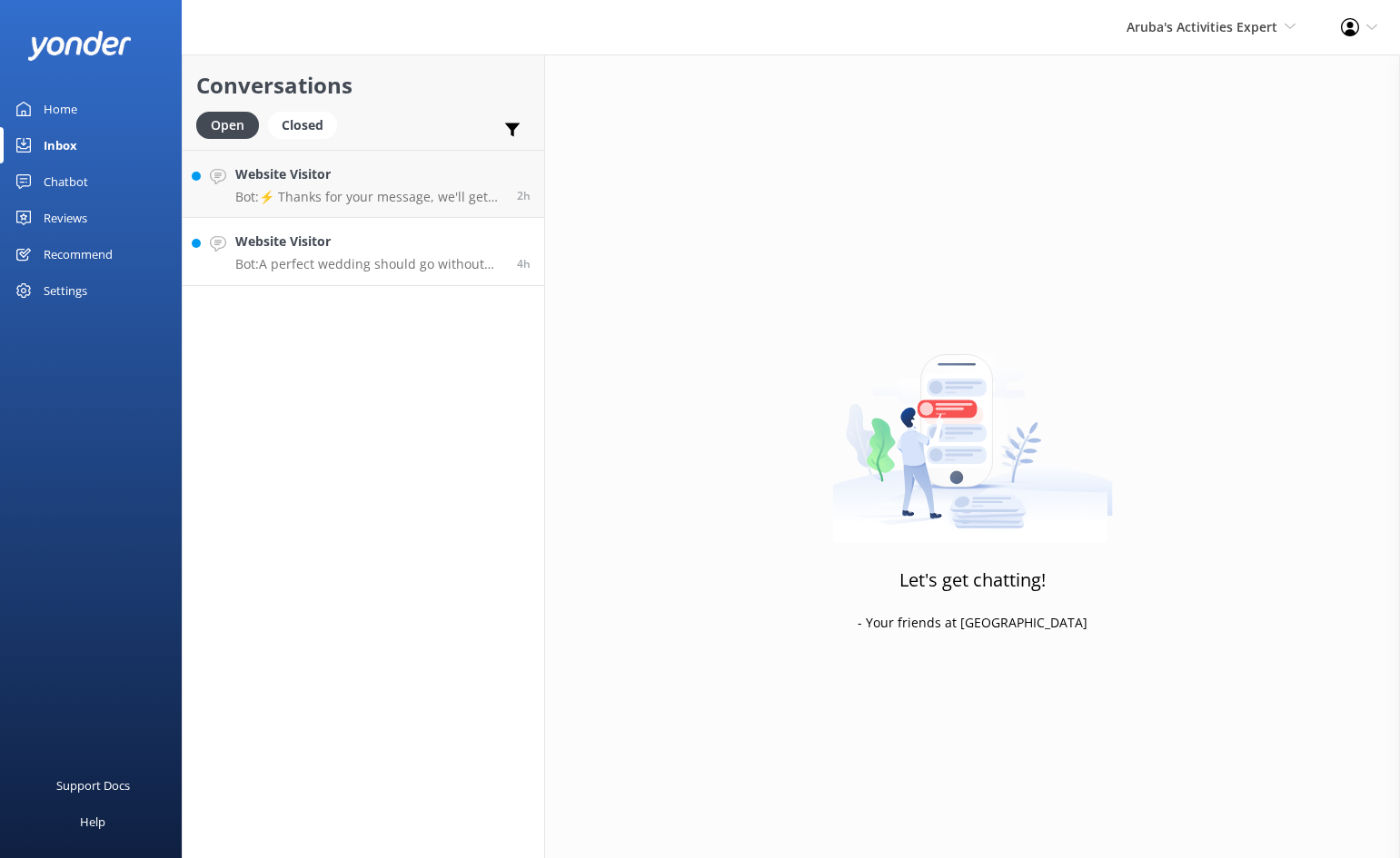
click at [405, 262] on p "Bot: A perfect wedding should go without worries. Let De Palm Tours handle your…" at bounding box center [369, 264] width 268 height 17
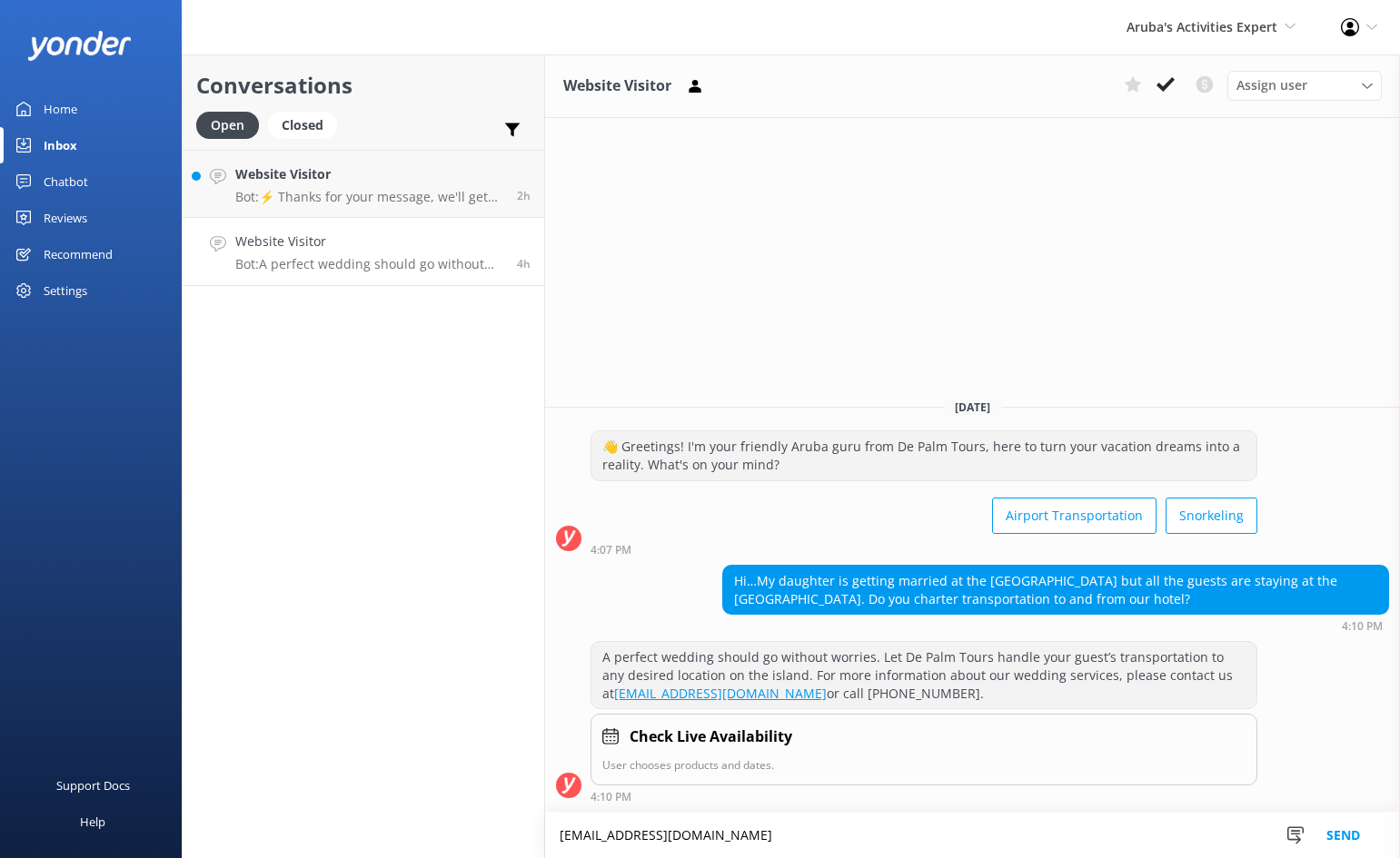
type textarea "[EMAIL_ADDRESS][DOMAIN_NAME]"
click at [1340, 832] on button "Send" at bounding box center [1343, 835] width 68 height 45
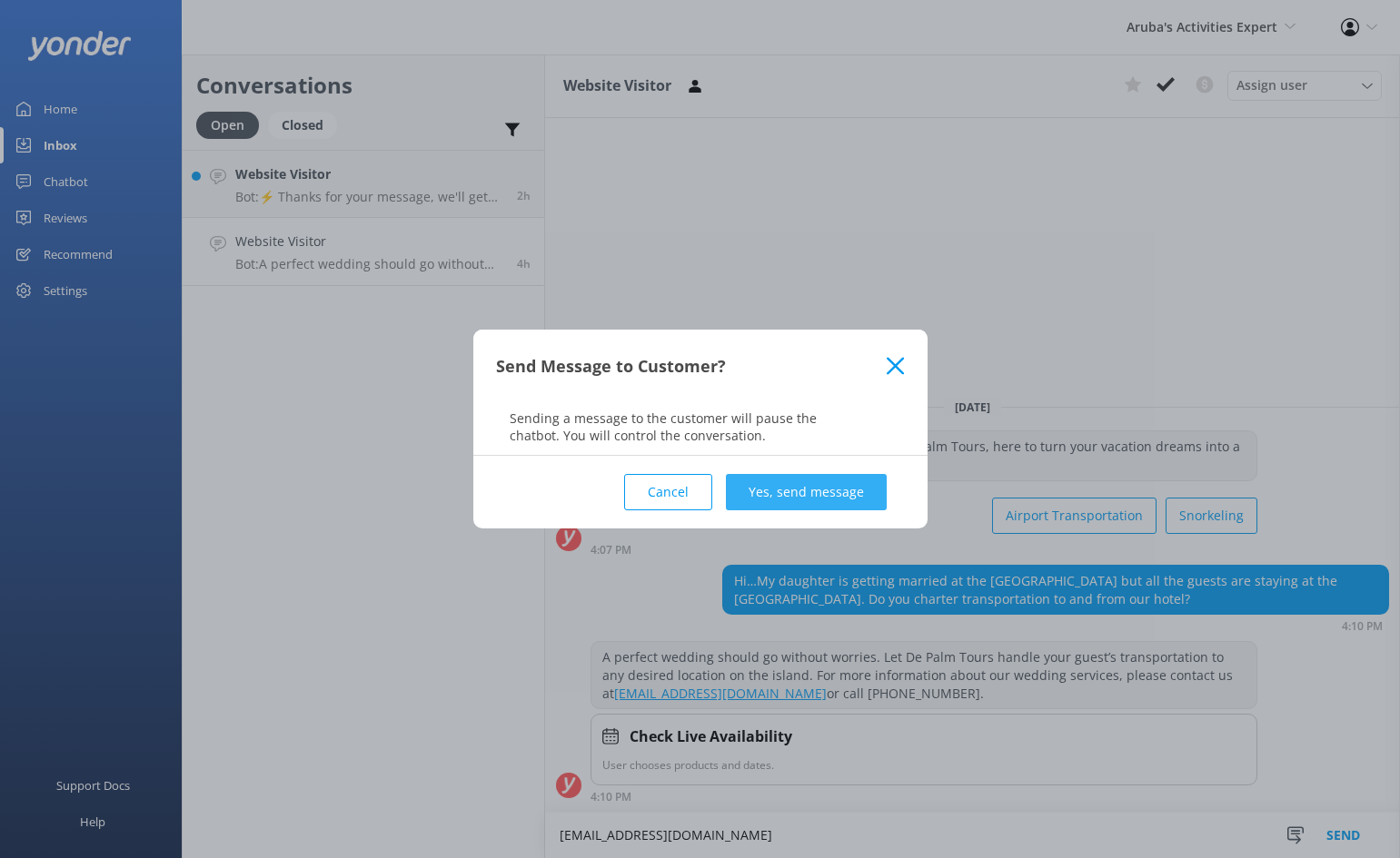
click at [796, 489] on button "Yes, send message" at bounding box center [806, 491] width 161 height 36
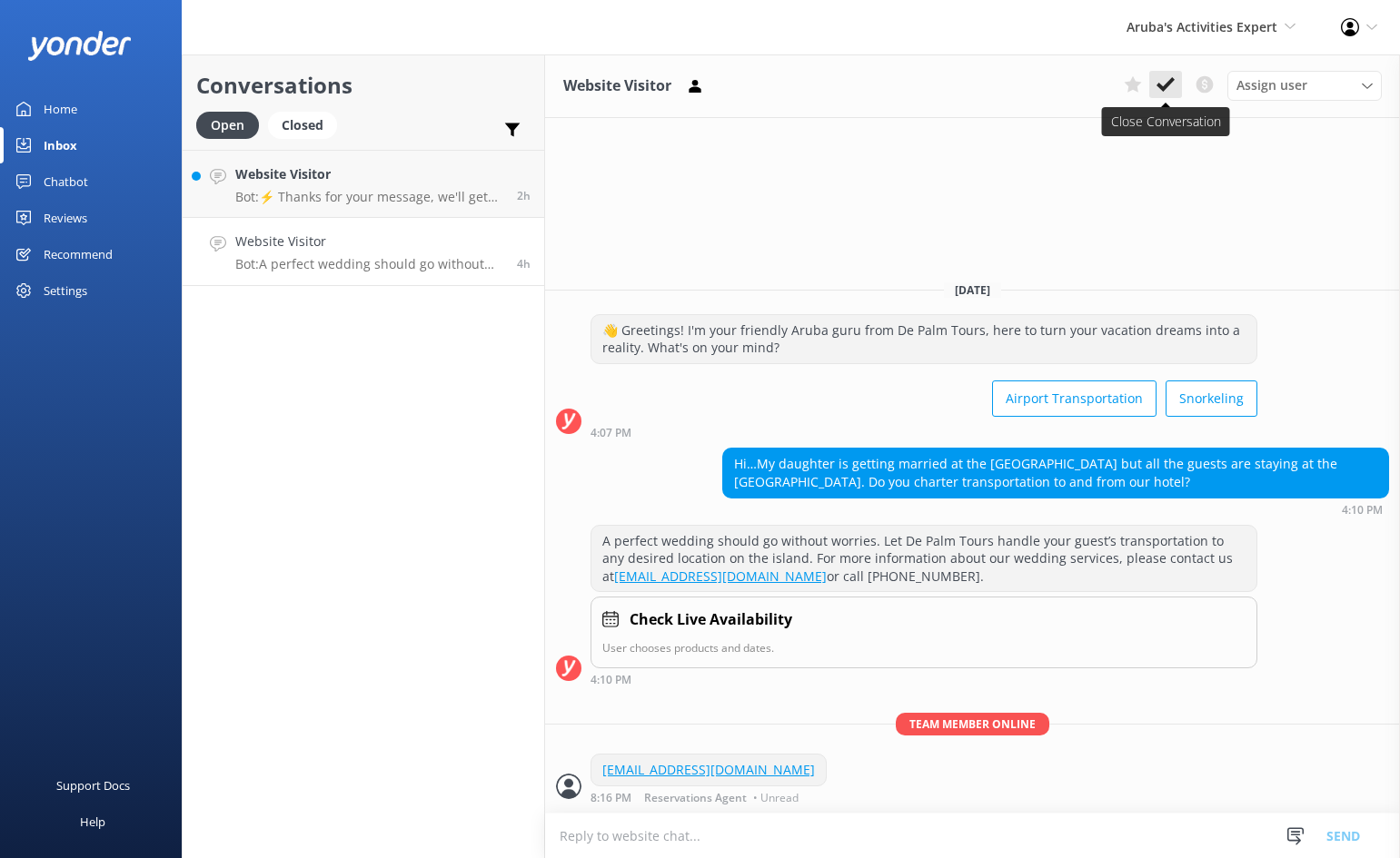
click at [1166, 76] on icon at bounding box center [1165, 85] width 18 height 18
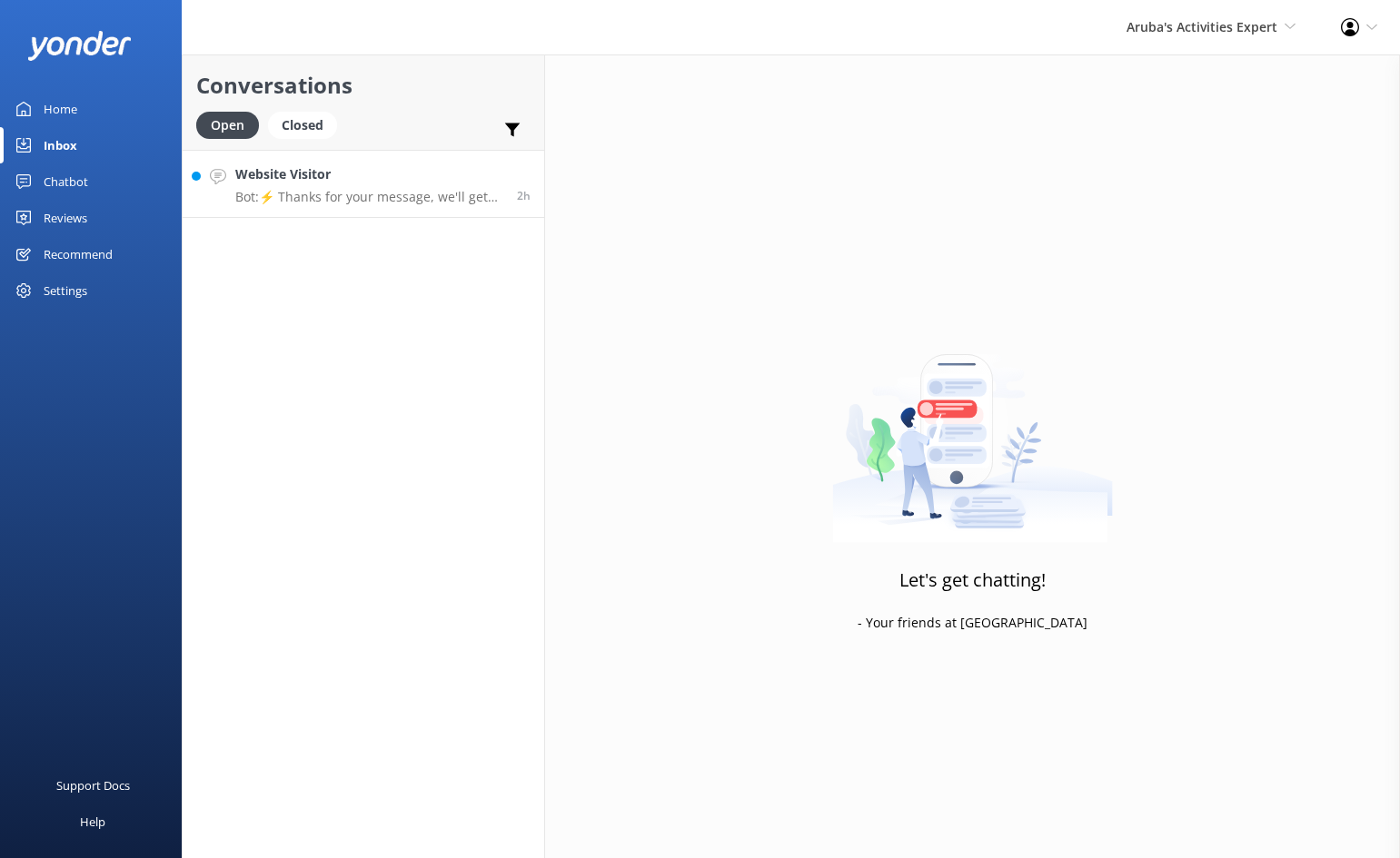
click at [372, 182] on h4 "Website Visitor" at bounding box center [369, 175] width 268 height 20
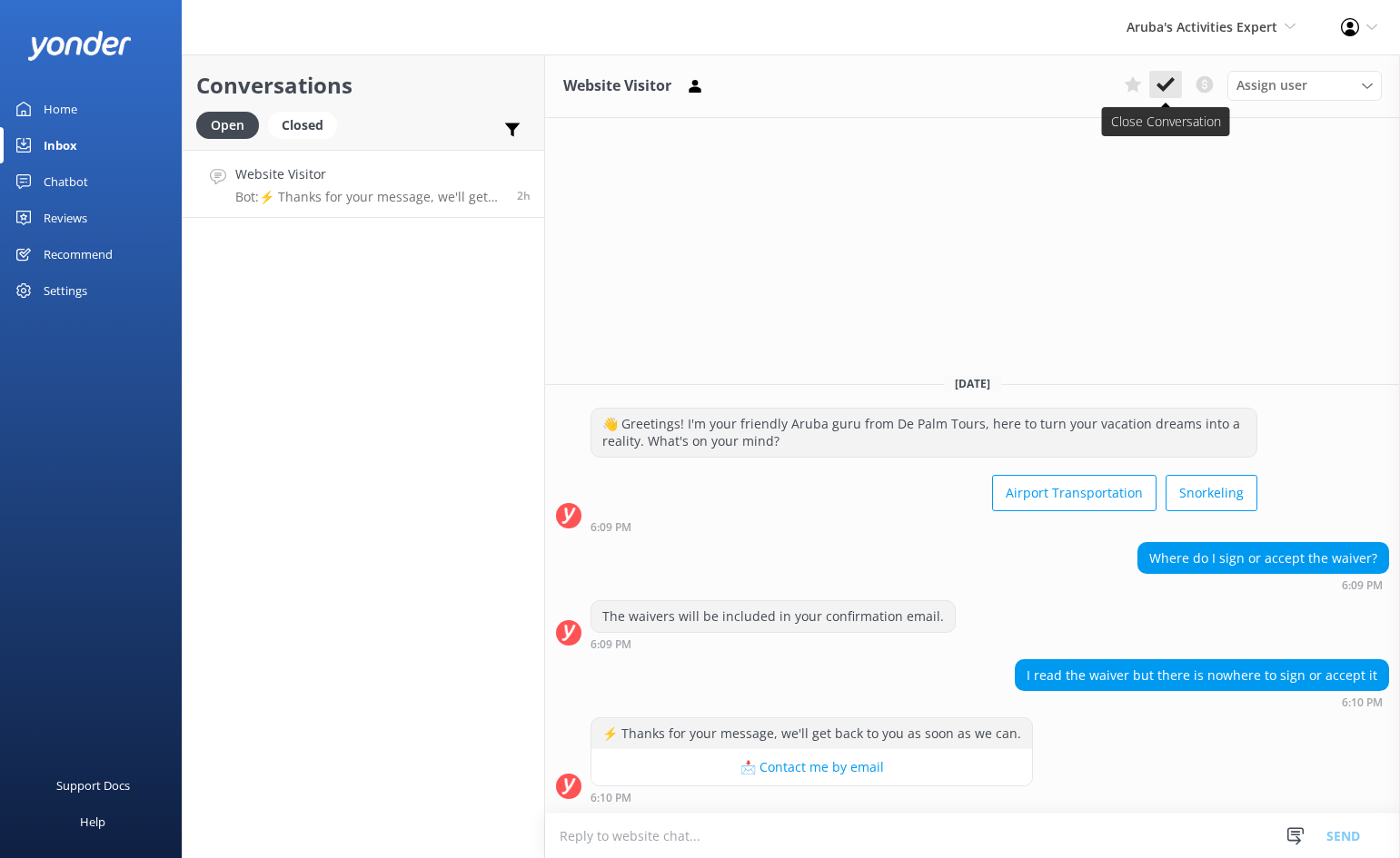
click at [1158, 82] on icon at bounding box center [1165, 85] width 18 height 18
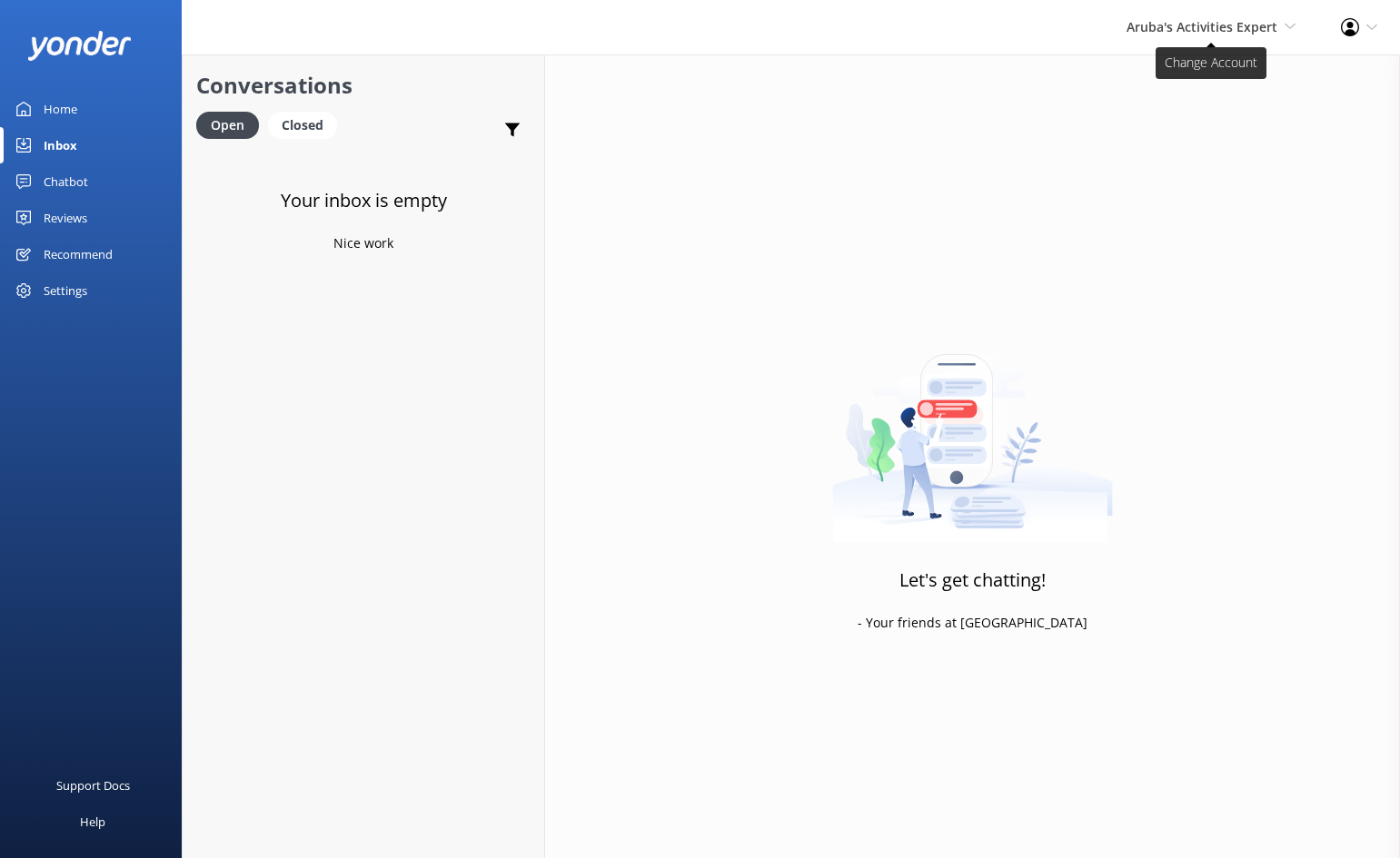
click at [1199, 15] on div "Aruba's Activities Expert [GEOGRAPHIC_DATA] [GEOGRAPHIC_DATA]'s Activities Expe…" at bounding box center [1211, 27] width 214 height 54
click at [1168, 74] on link "De [GEOGRAPHIC_DATA]" at bounding box center [1227, 78] width 182 height 43
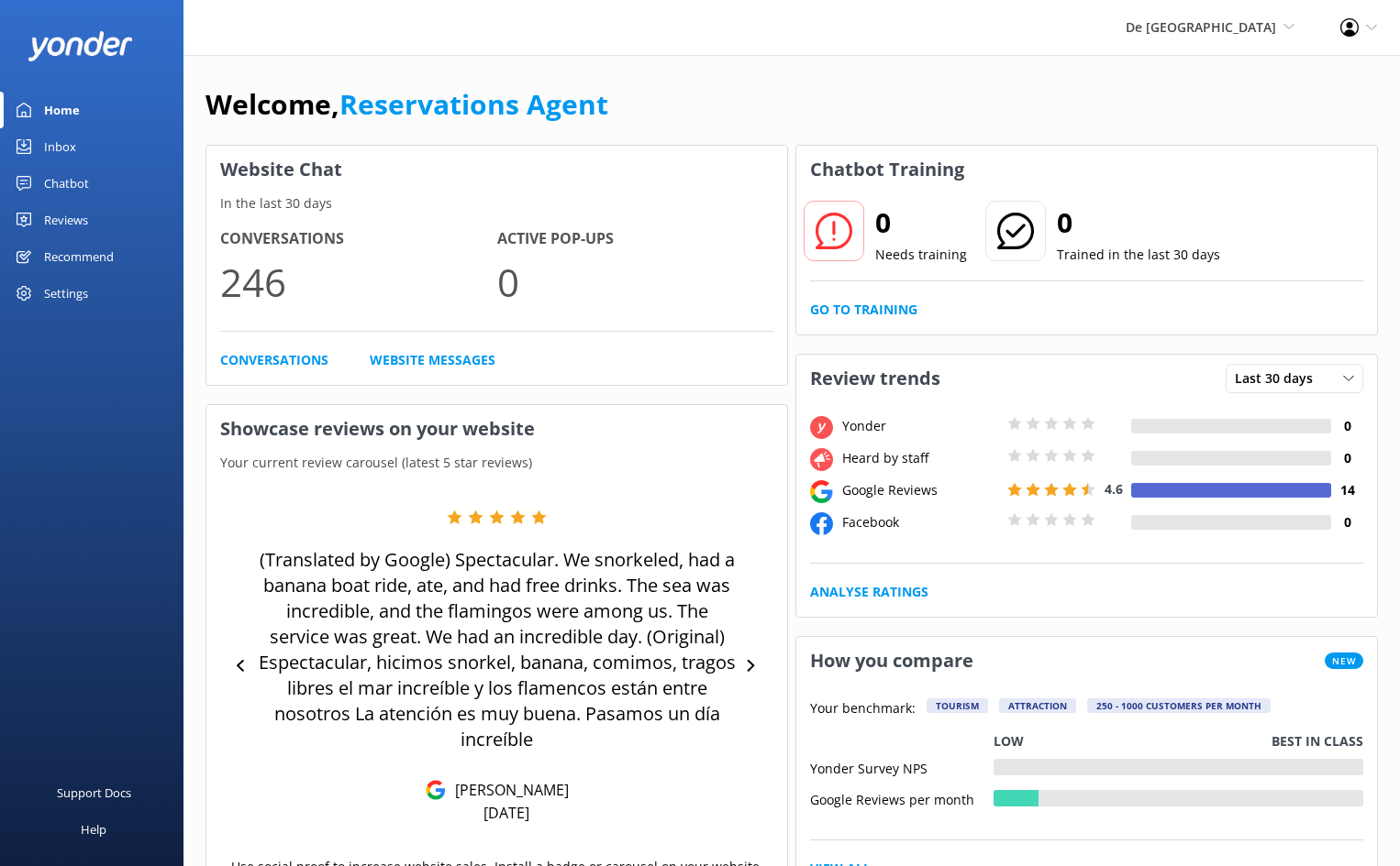
click at [56, 142] on div "Inbox" at bounding box center [60, 146] width 32 height 36
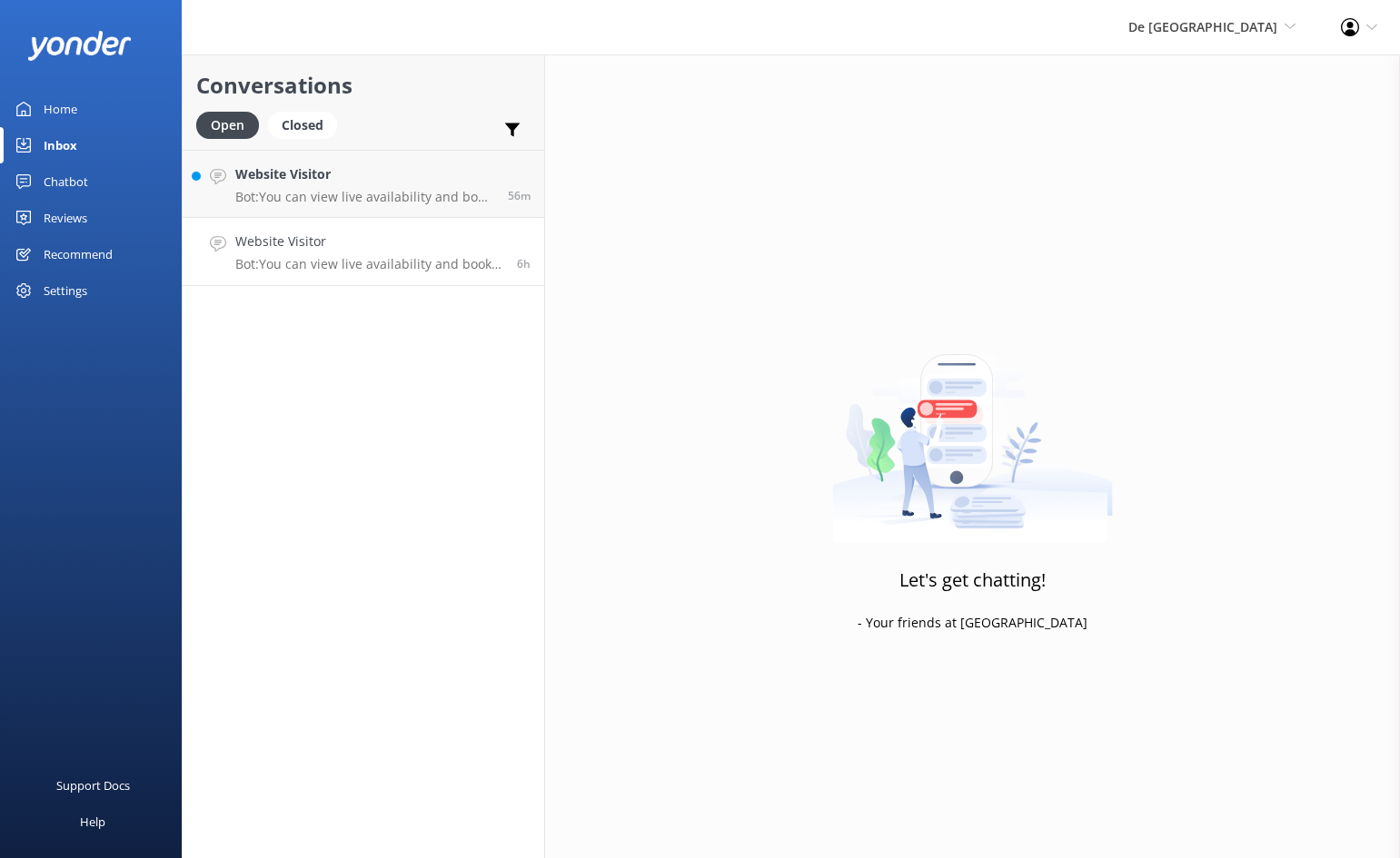
click at [381, 263] on p "Bot: You can view live availability and book your De Palm Island tickets and si…" at bounding box center [369, 264] width 268 height 17
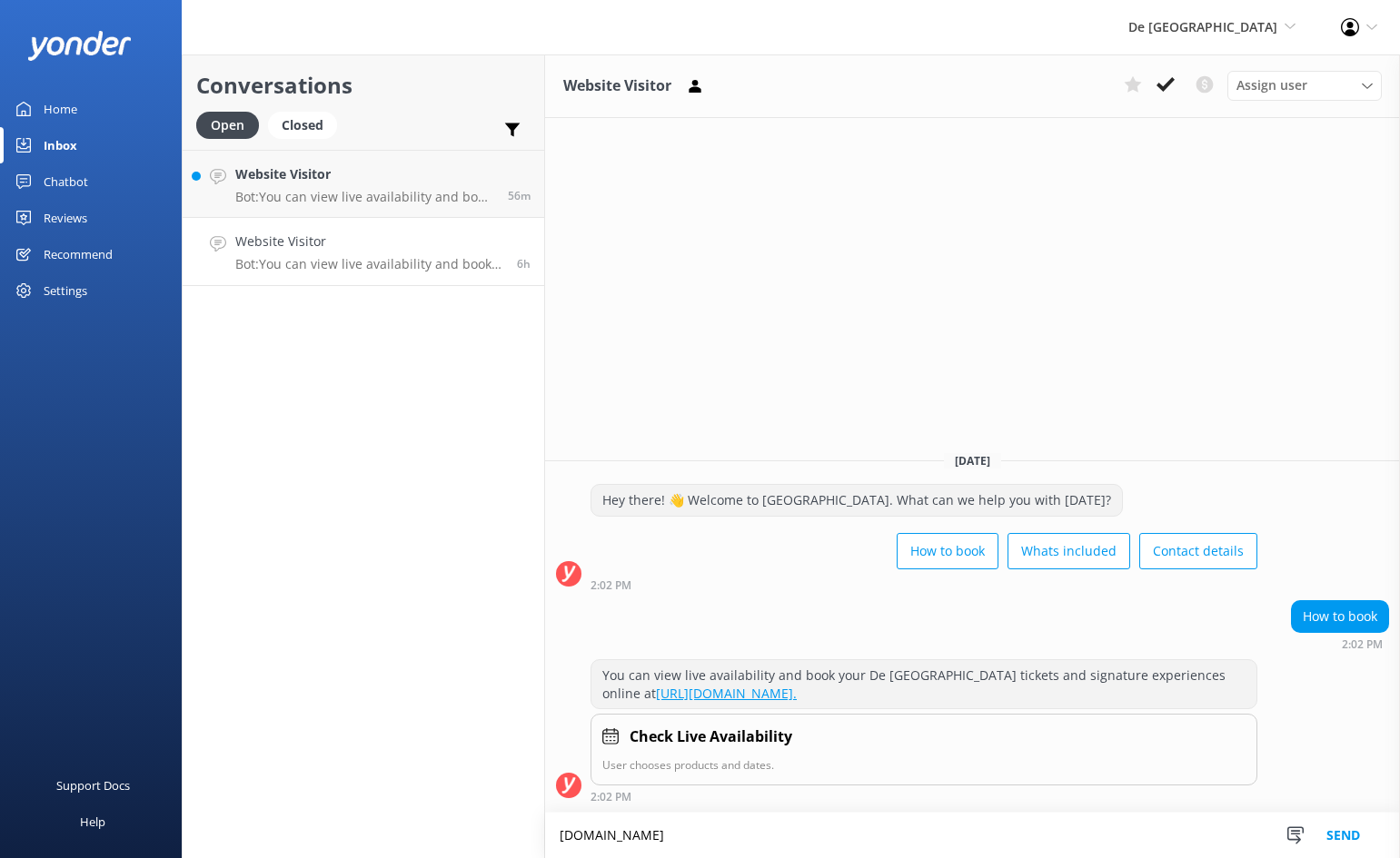
type textarea "[DOMAIN_NAME]"
click at [1333, 831] on button "Send" at bounding box center [1343, 835] width 68 height 45
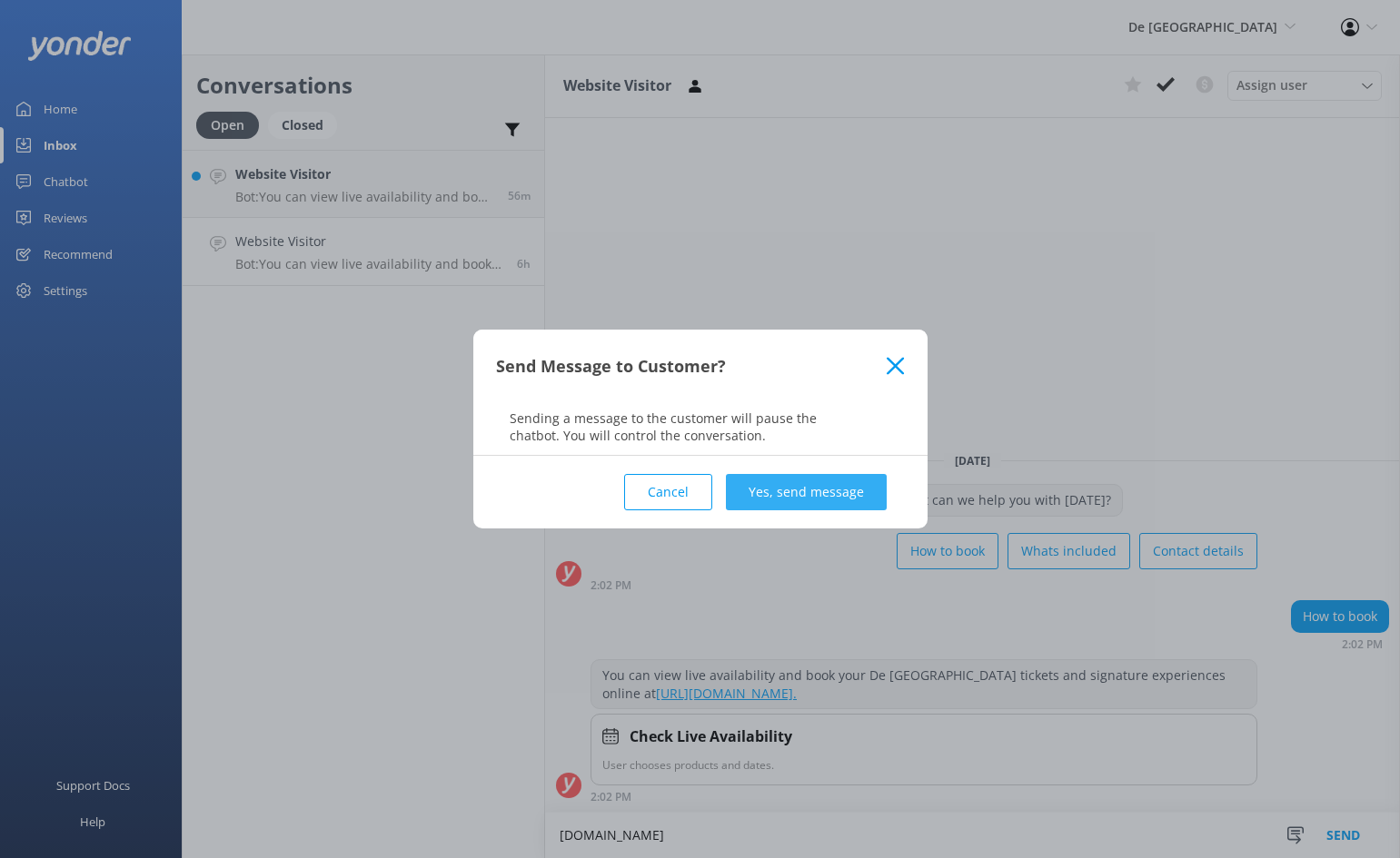
click at [799, 495] on button "Yes, send message" at bounding box center [806, 491] width 161 height 36
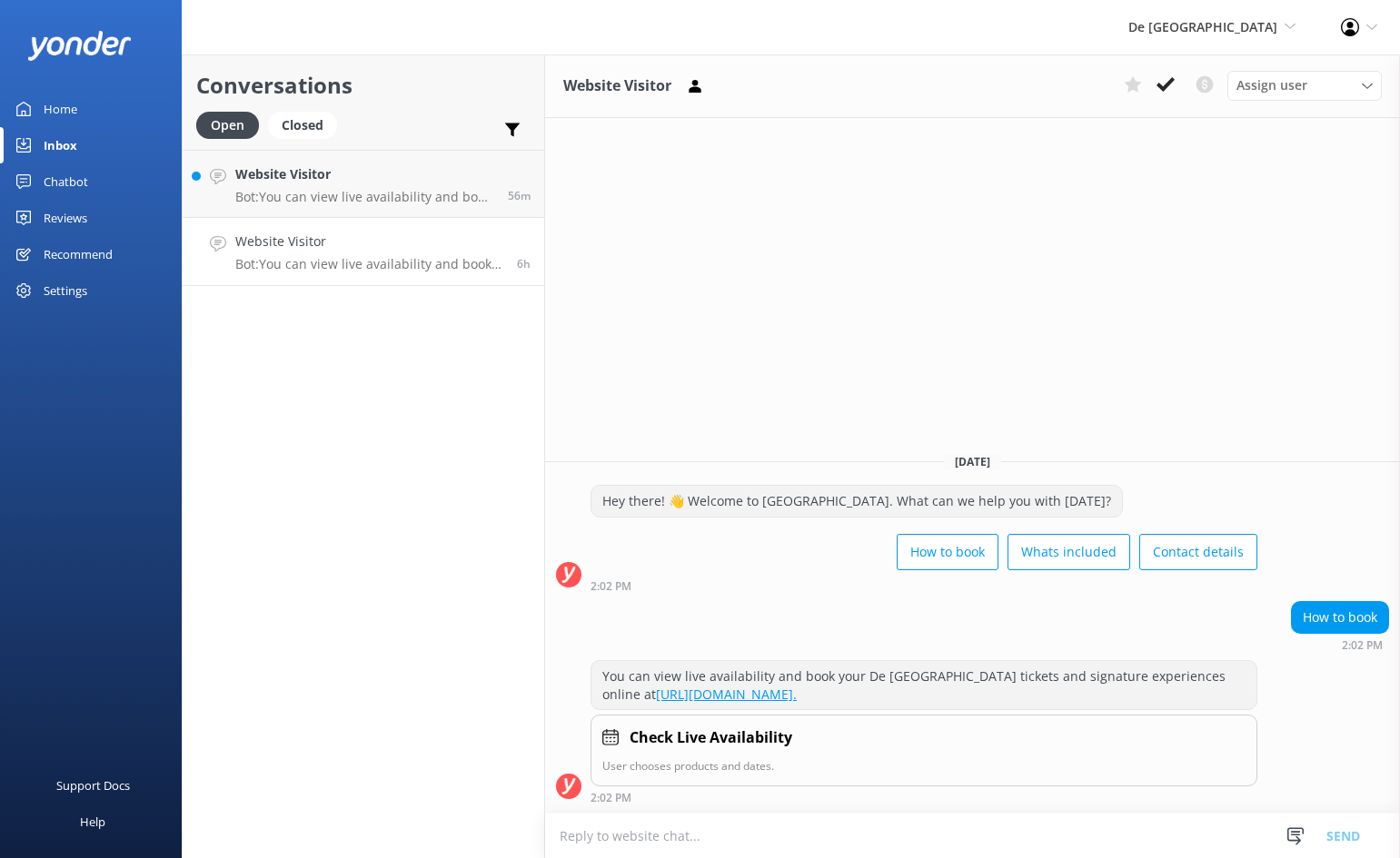
click at [1165, 82] on icon at bounding box center [1165, 85] width 18 height 18
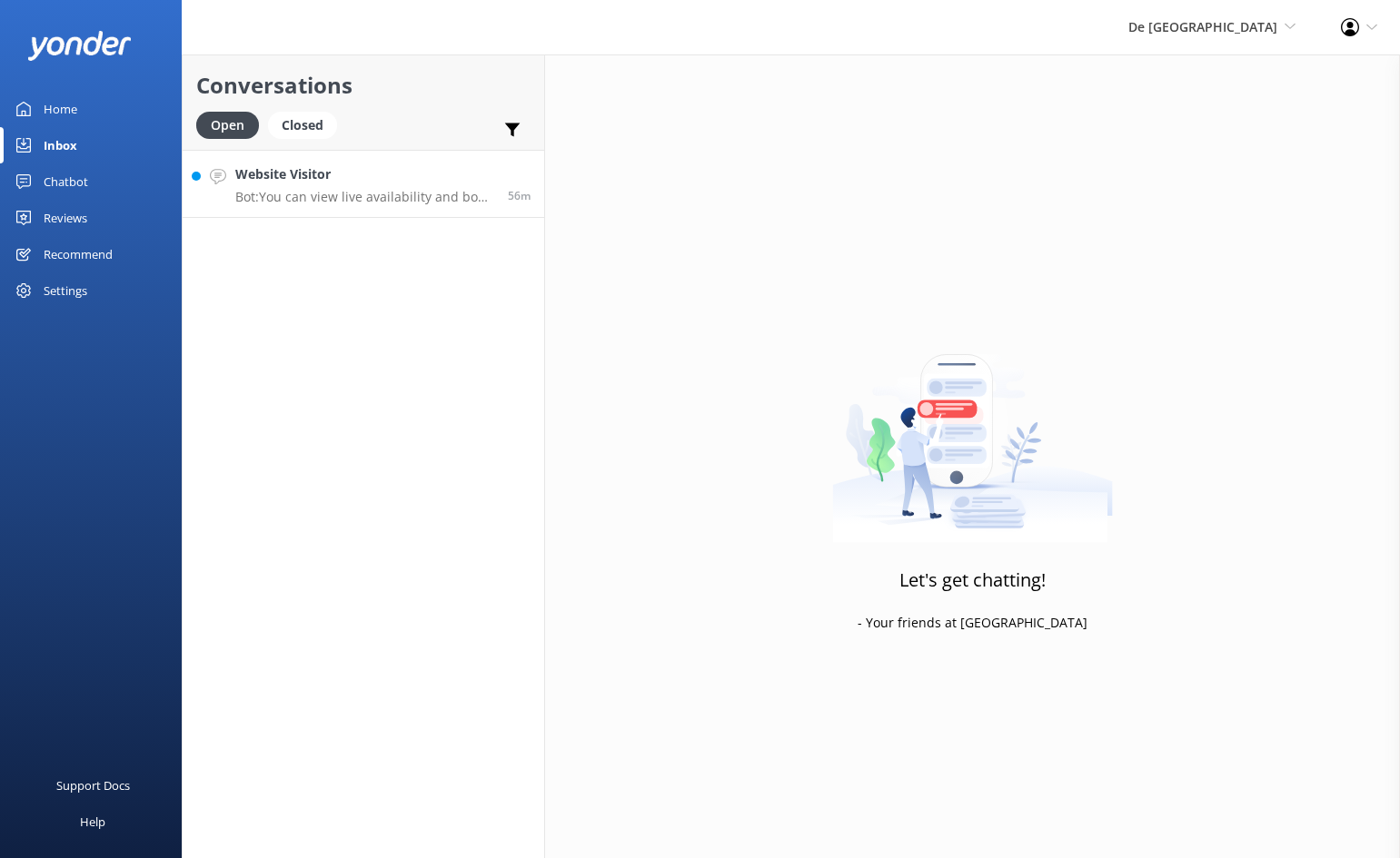
click at [387, 178] on h4 "Website Visitor" at bounding box center [365, 175] width 259 height 20
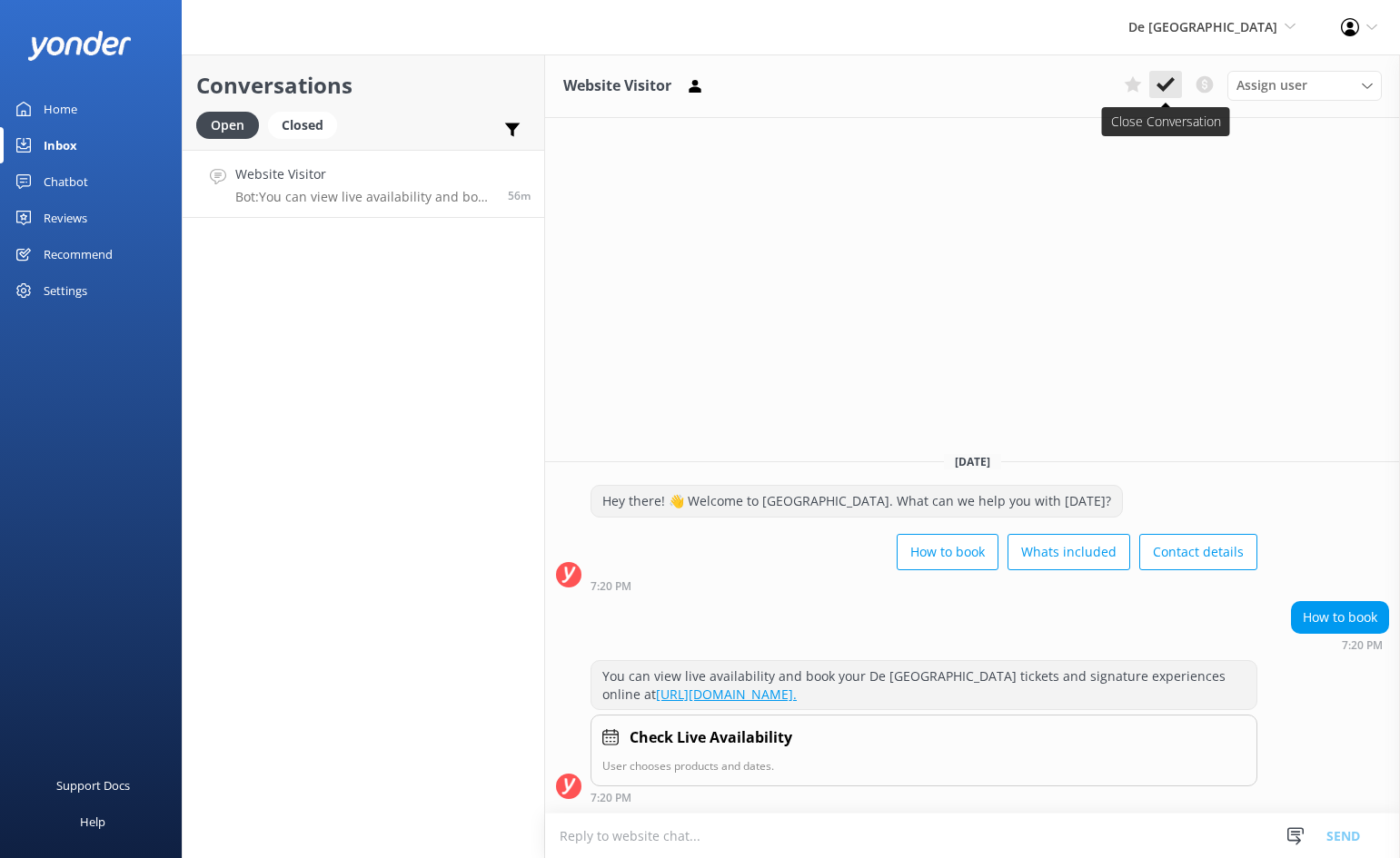
click at [1168, 78] on icon at bounding box center [1165, 85] width 18 height 18
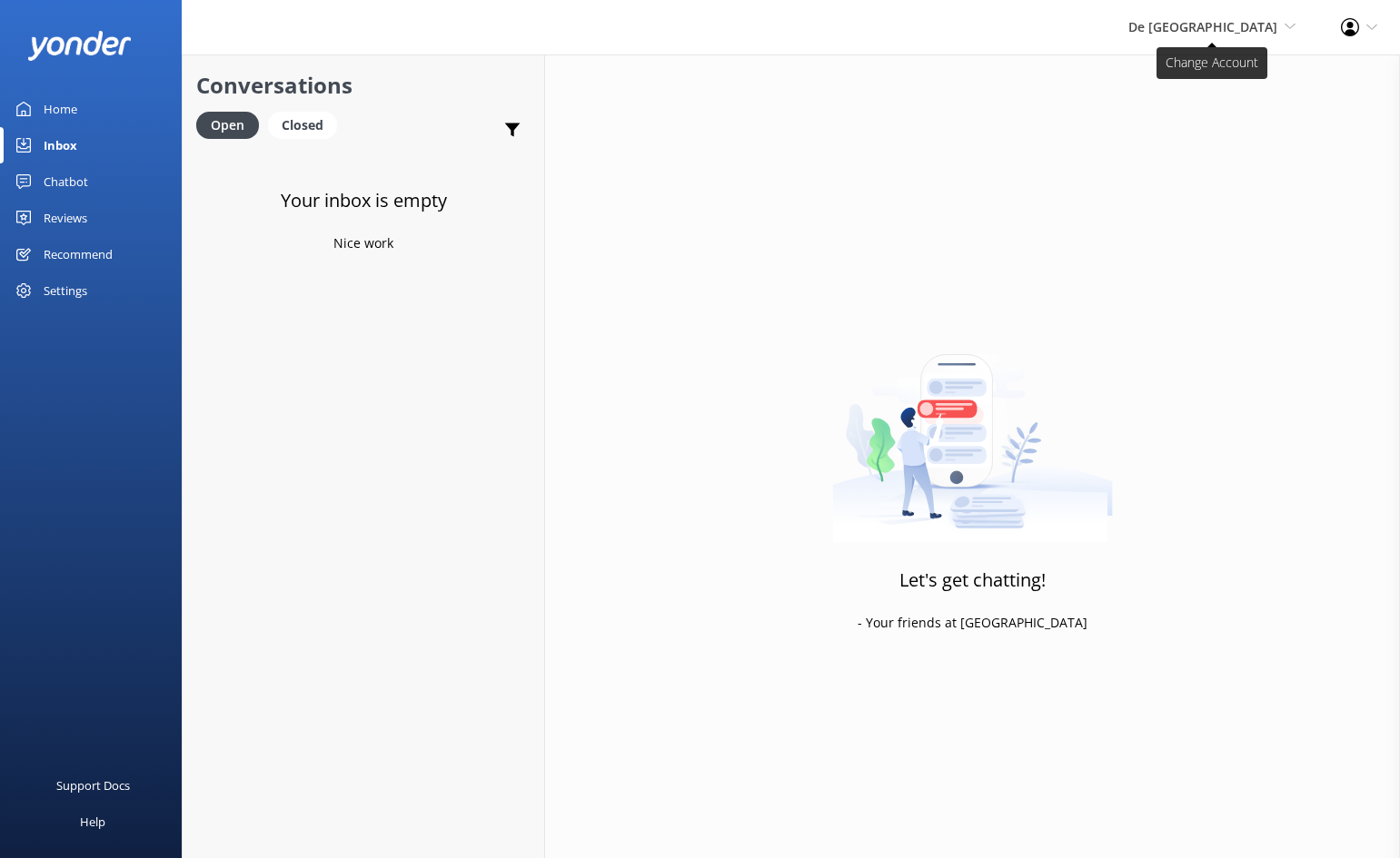
click at [1230, 24] on span "De [GEOGRAPHIC_DATA]" at bounding box center [1201, 27] width 149 height 18
click at [1194, 161] on link "The Captain" at bounding box center [1227, 164] width 182 height 43
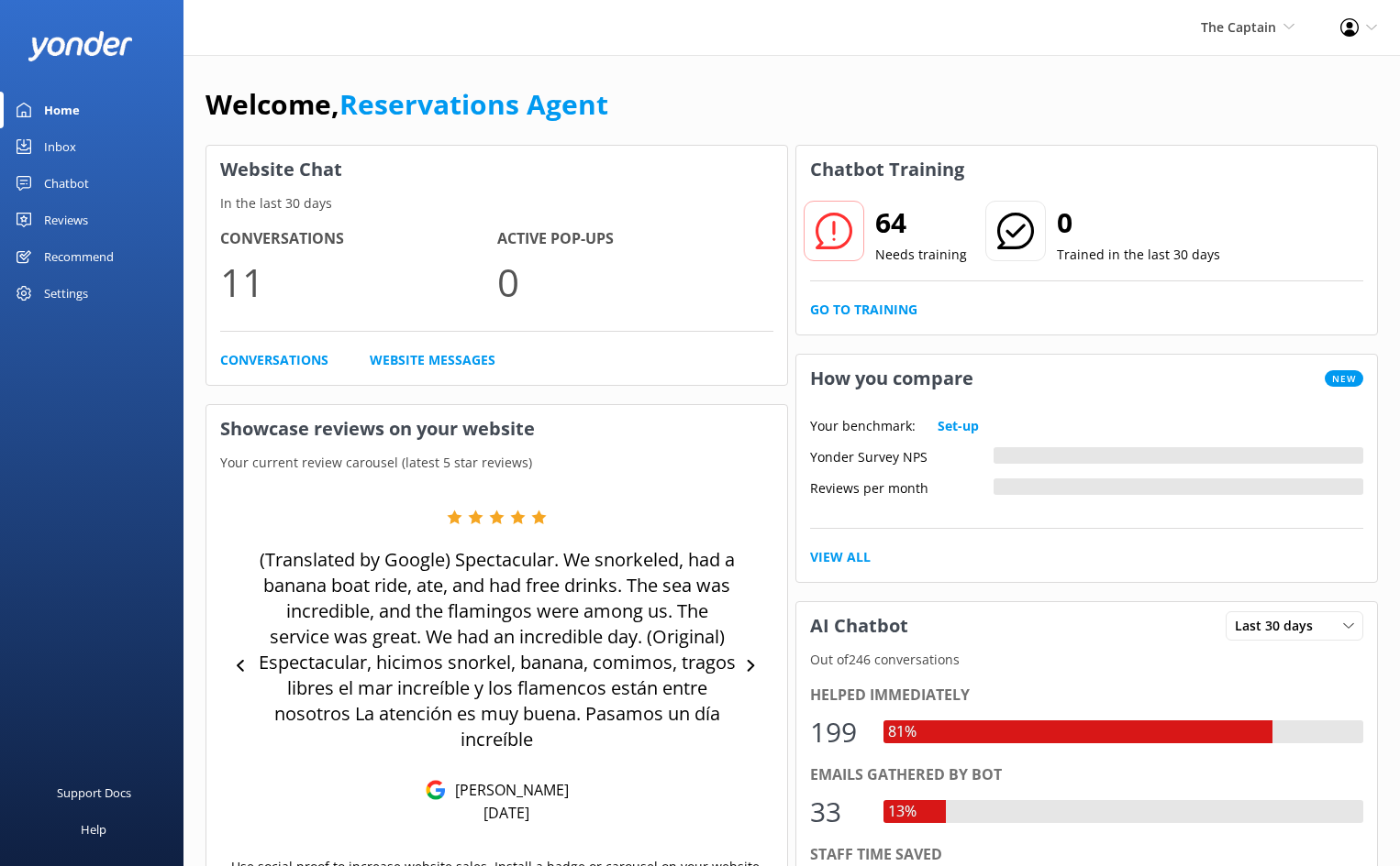
click at [60, 135] on div "Inbox" at bounding box center [60, 146] width 32 height 36
